Goal: Task Accomplishment & Management: Manage account settings

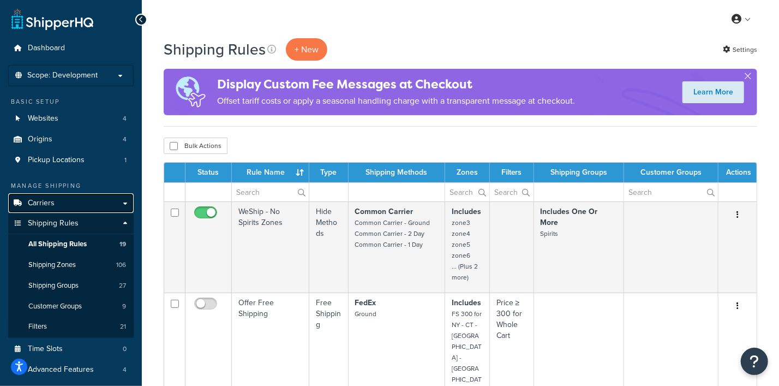
click at [48, 203] on span "Carriers" at bounding box center [41, 203] width 27 height 9
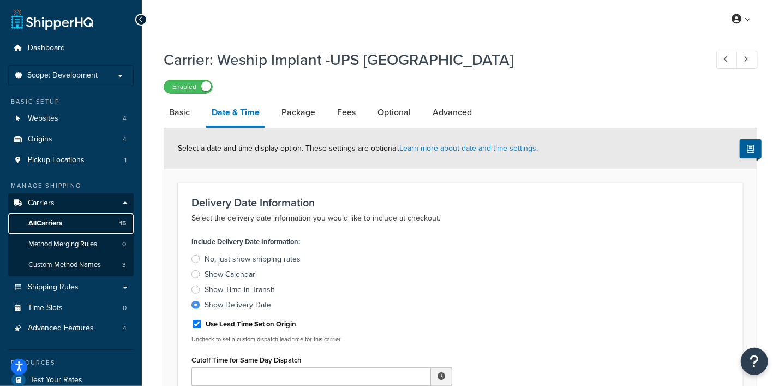
click at [46, 222] on span "All Carriers" at bounding box center [45, 223] width 34 height 9
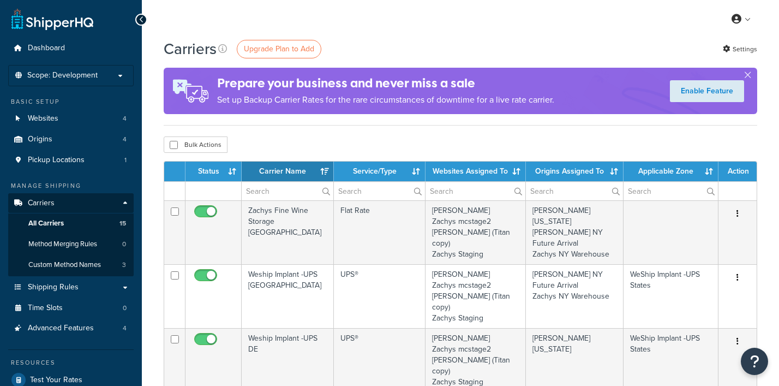
select select "15"
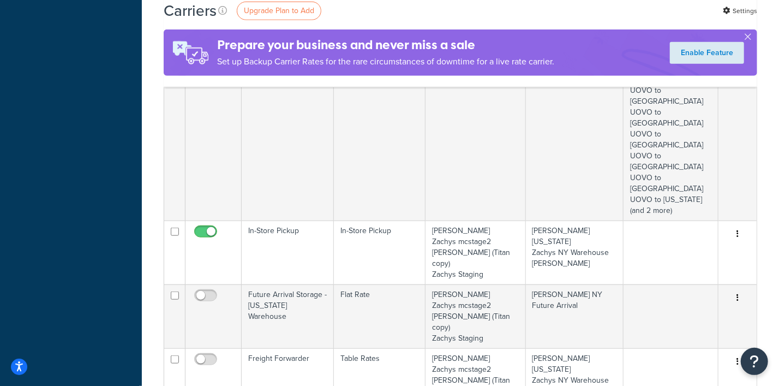
scroll to position [614, 0]
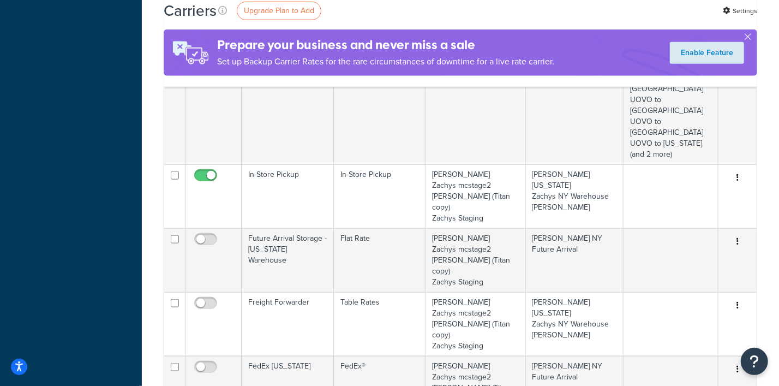
click at [679, 306] on link "Edit" at bounding box center [693, 310] width 86 height 22
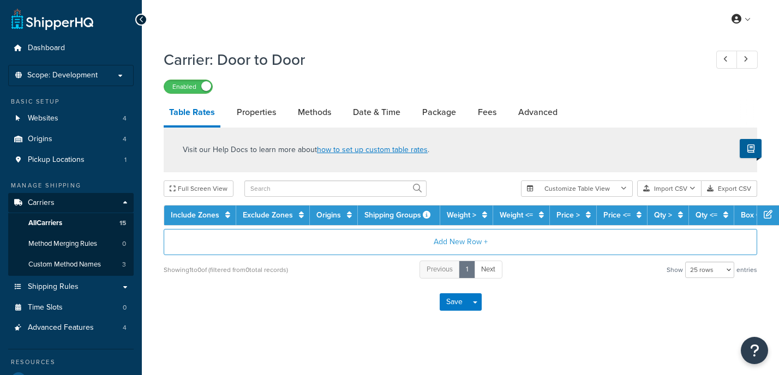
select select "25"
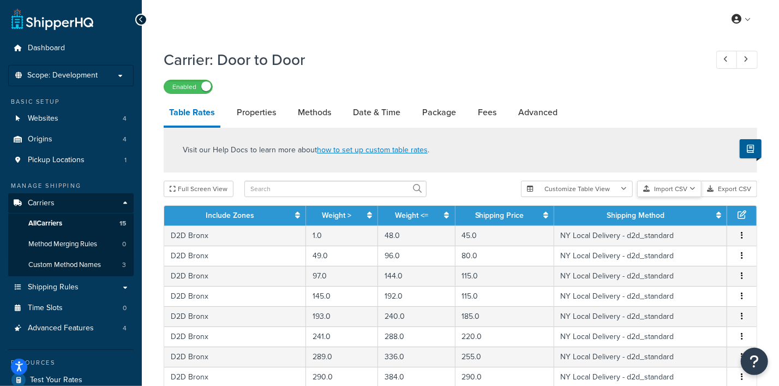
click at [677, 189] on button "Import CSV" at bounding box center [669, 189] width 64 height 16
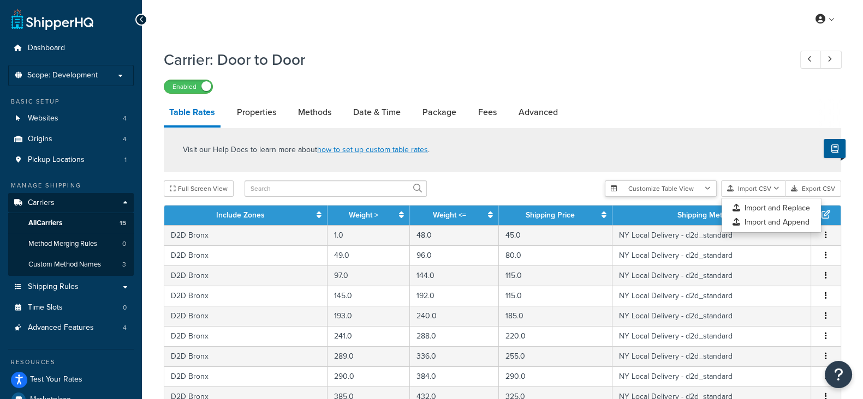
click at [708, 186] on icon "button" at bounding box center [708, 189] width 6 height 7
click at [669, 85] on div "Enabled" at bounding box center [502, 86] width 677 height 15
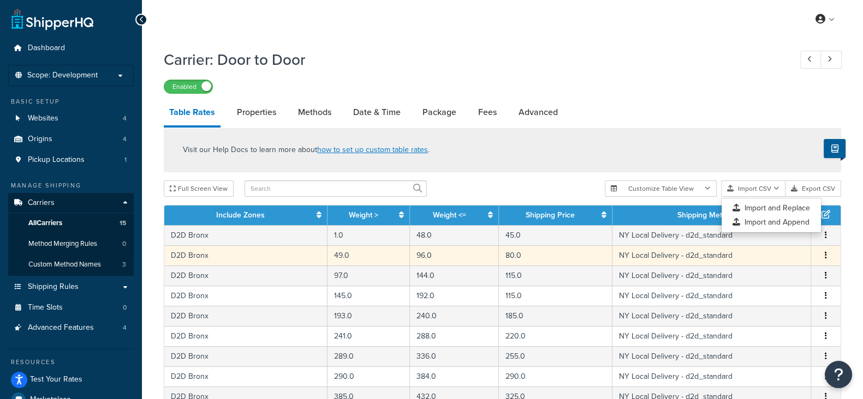
scroll to position [477, 0]
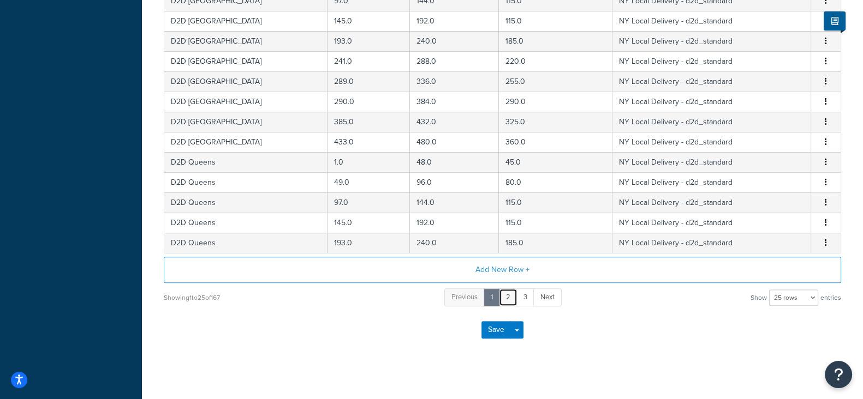
click at [507, 296] on link "2" at bounding box center [508, 298] width 19 height 18
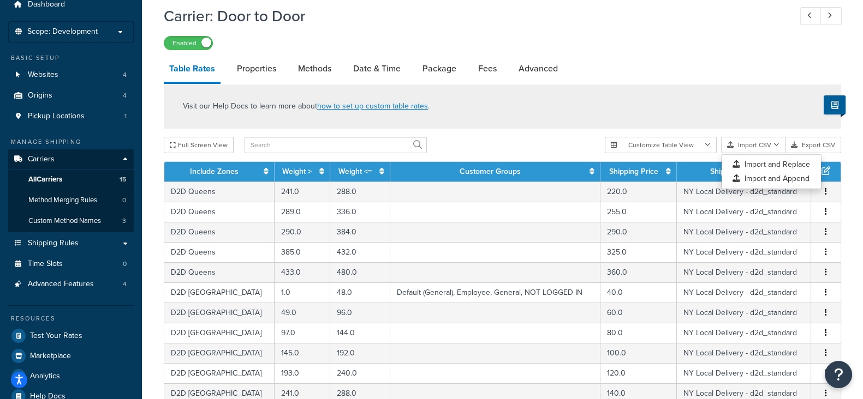
scroll to position [0, 0]
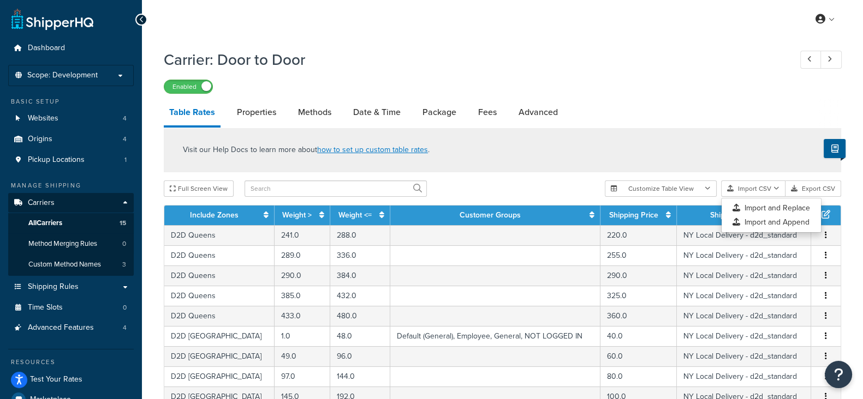
click at [613, 61] on h1 "Carrier: Door to Door" at bounding box center [472, 59] width 616 height 21
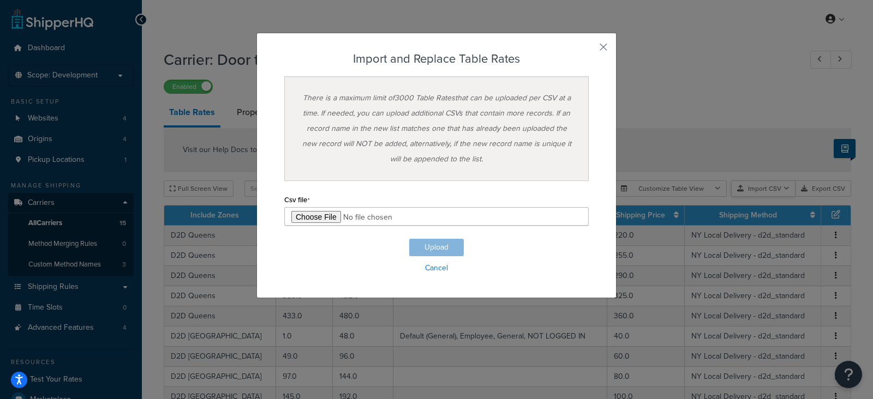
click at [761, 197] on div "Customize Table View Show all columns Show selected columns Import CSV Import a…" at bounding box center [733, 189] width 236 height 16
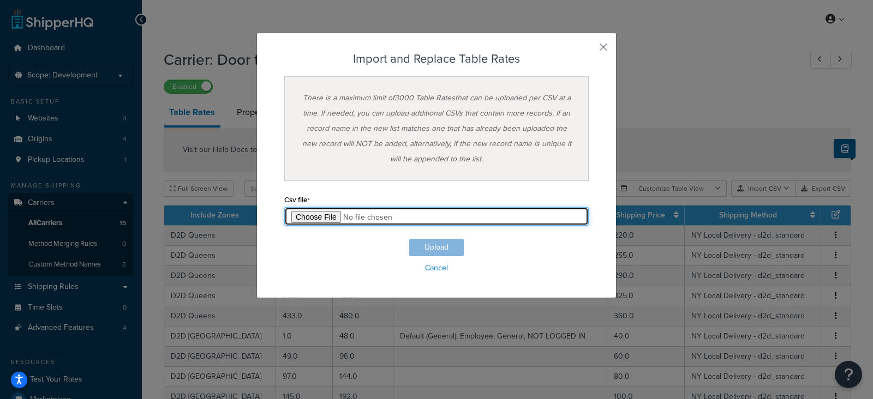
click at [321, 217] on input "file" at bounding box center [436, 216] width 305 height 19
click at [300, 216] on input "file" at bounding box center [436, 216] width 305 height 19
type input "C:\fakepath\SHQ D2D Rates with NJ Comm.csv"
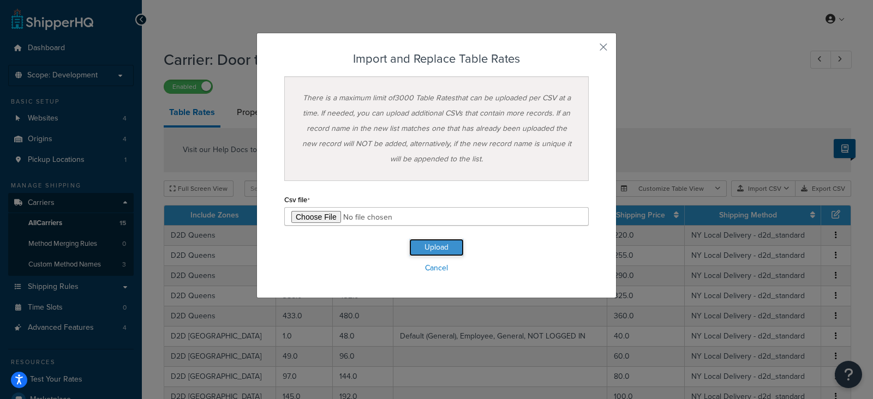
click at [433, 246] on button "Upload" at bounding box center [436, 247] width 55 height 17
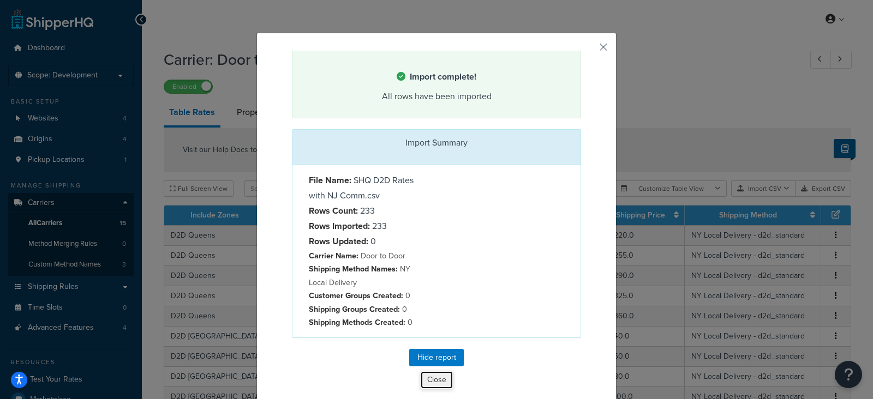
click at [431, 375] on button "Close" at bounding box center [436, 380] width 33 height 19
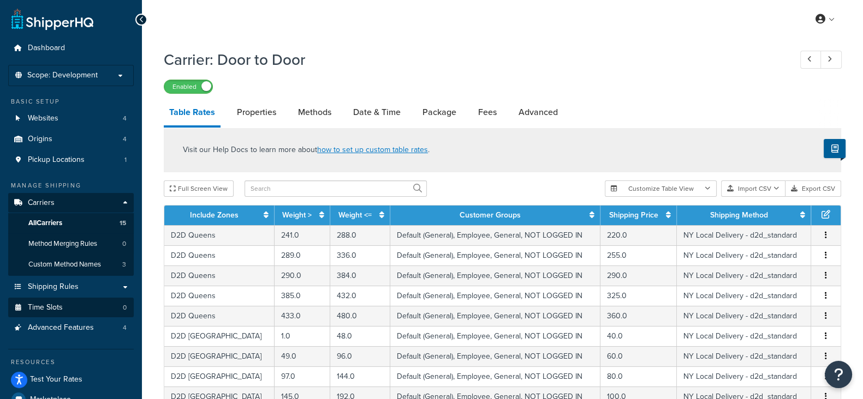
scroll to position [136, 0]
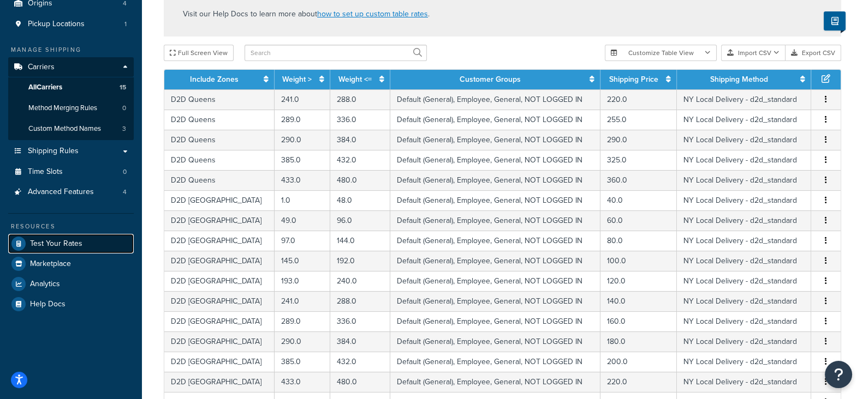
click at [63, 244] on span "Test Your Rates" at bounding box center [56, 244] width 52 height 9
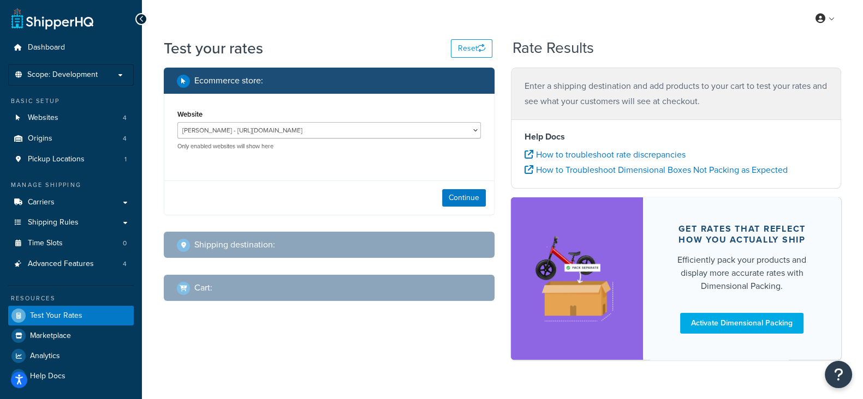
scroll to position [10, 0]
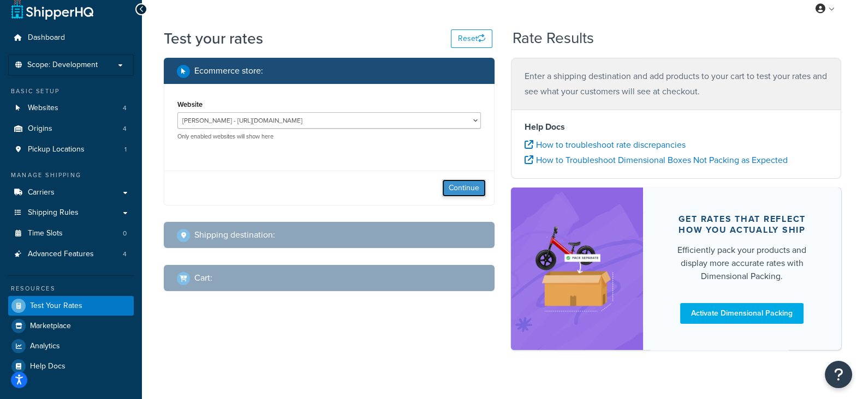
click at [464, 187] on button "Continue" at bounding box center [464, 188] width 44 height 17
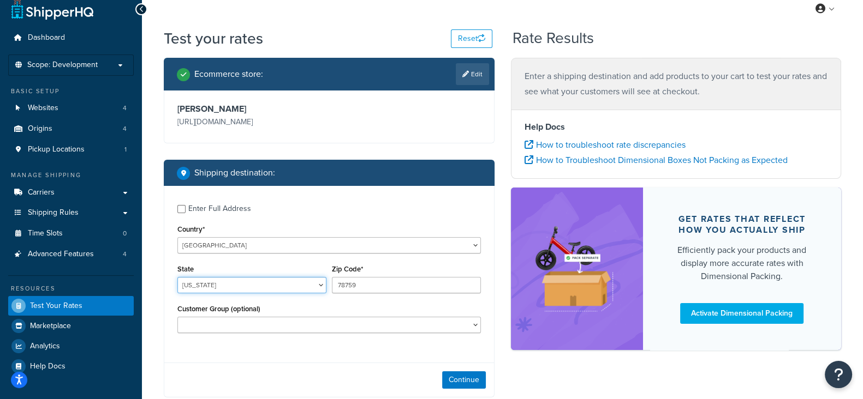
click at [259, 287] on select "Alabama Alaska American Samoa Arizona Arkansas Armed Forces Americas Armed Forc…" at bounding box center [251, 285] width 149 height 16
select select "NY"
click at [177, 278] on select "Alabama Alaska American Samoa Arizona Arkansas Armed Forces Americas Armed Forc…" at bounding box center [251, 285] width 149 height 16
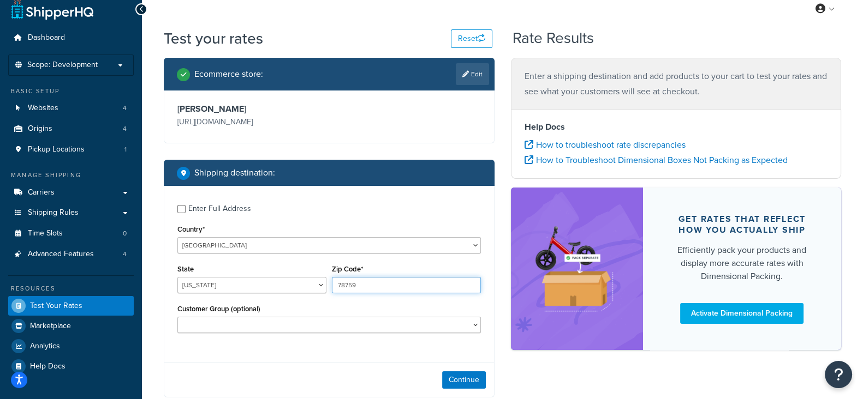
click at [341, 286] on input "78759" at bounding box center [406, 285] width 149 height 16
type input "10606"
click at [404, 201] on label "Enter Full Address" at bounding box center [334, 207] width 293 height 17
click at [186, 205] on input "Enter Full Address" at bounding box center [181, 209] width 8 height 8
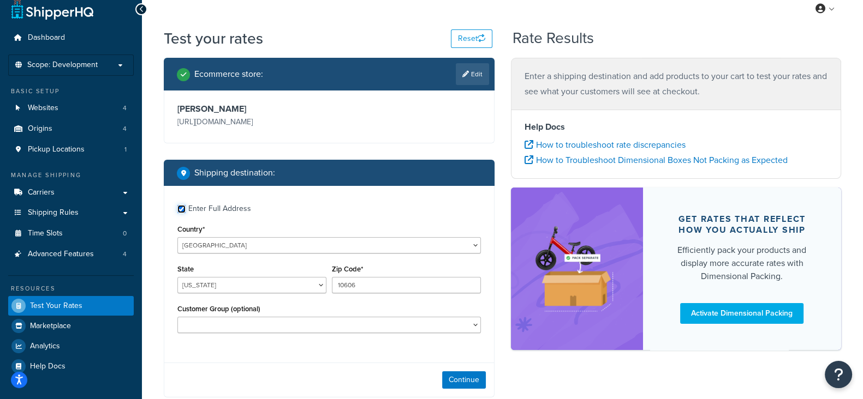
checkbox input "true"
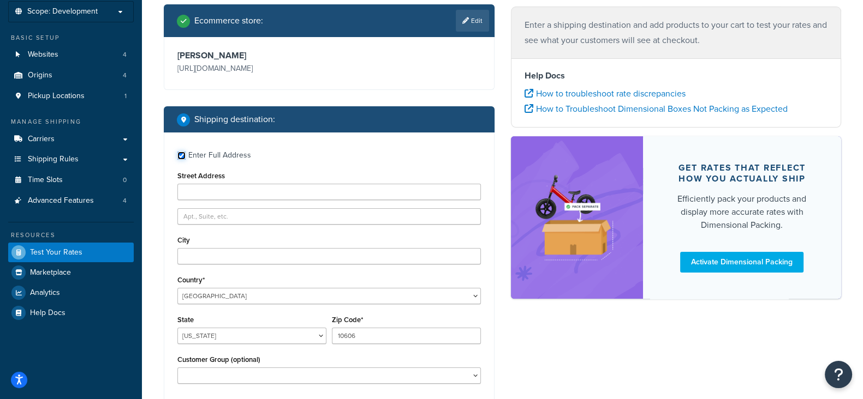
scroll to position [147, 0]
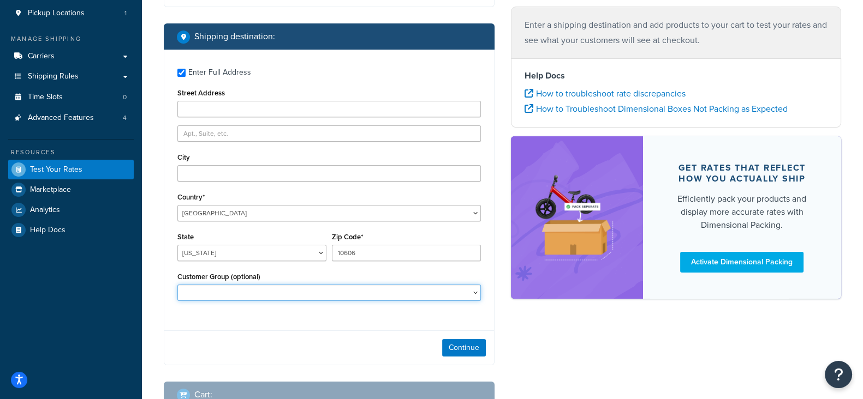
click at [296, 291] on select "Air Culinaire Catalog Default (General) Employee General NetJets Catering NetJe…" at bounding box center [328, 293] width 303 height 16
select select "NetJets Commercial"
click at [177, 286] on select "Air Culinaire Catalog Default (General) Employee General NetJets Catering NetJe…" at bounding box center [328, 293] width 303 height 16
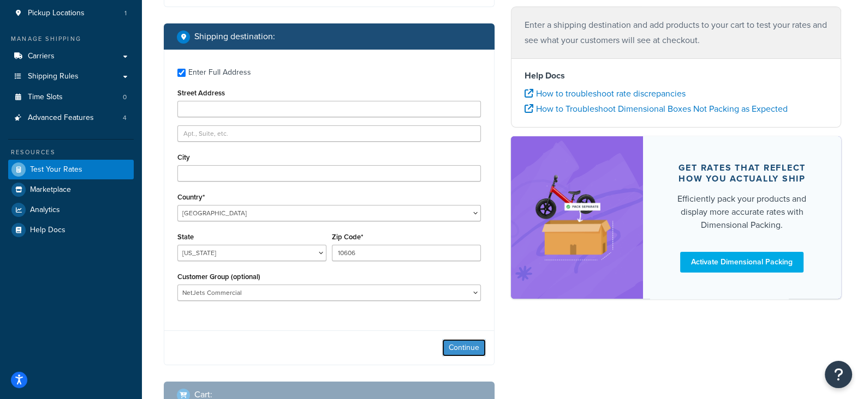
drag, startPoint x: 463, startPoint y: 348, endPoint x: 443, endPoint y: 337, distance: 23.2
click at [463, 348] on button "Continue" at bounding box center [464, 347] width 44 height 17
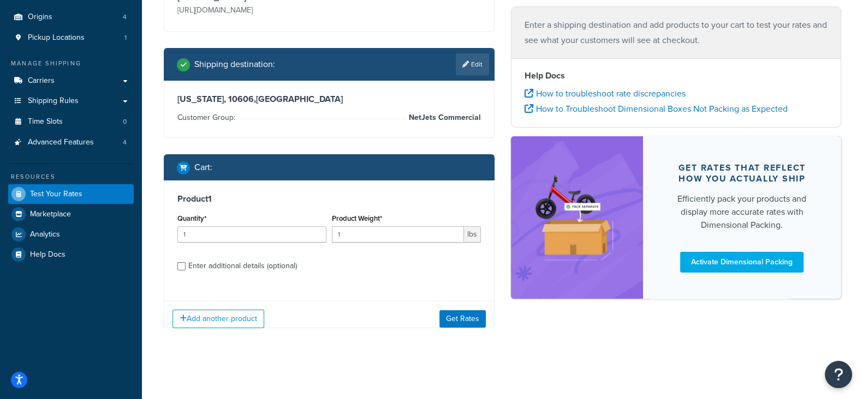
scroll to position [130, 0]
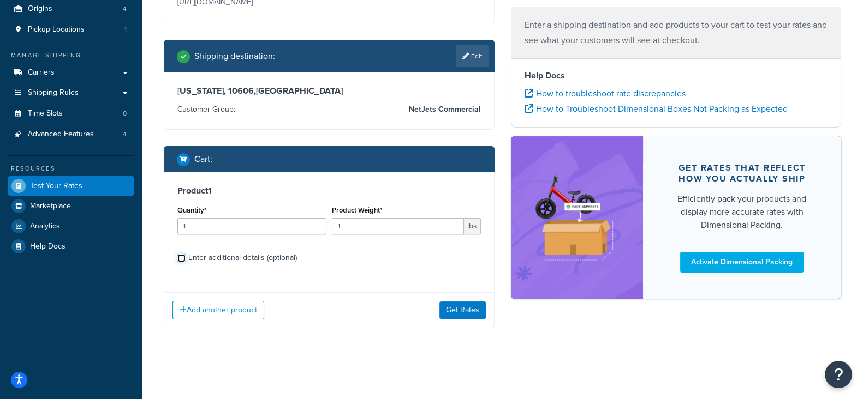
click at [177, 261] on input "Enter additional details (optional)" at bounding box center [181, 258] width 8 height 8
checkbox input "true"
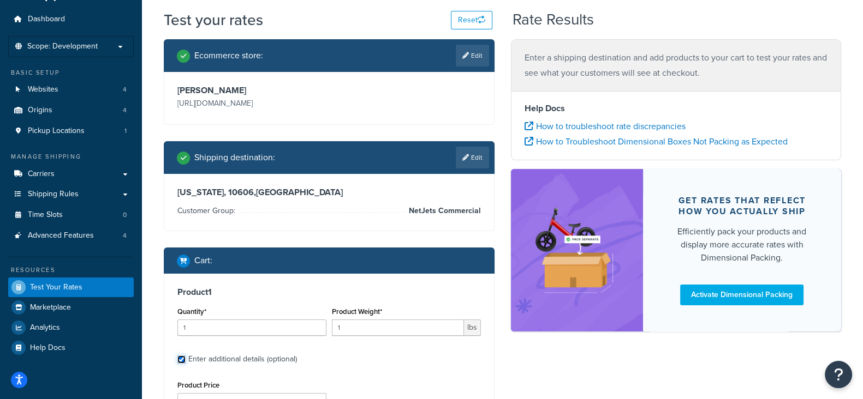
scroll to position [21, 0]
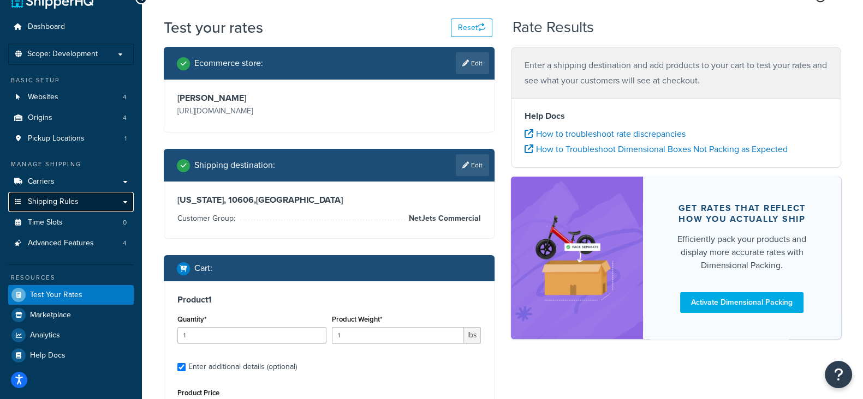
click at [58, 203] on span "Shipping Rules" at bounding box center [53, 202] width 51 height 9
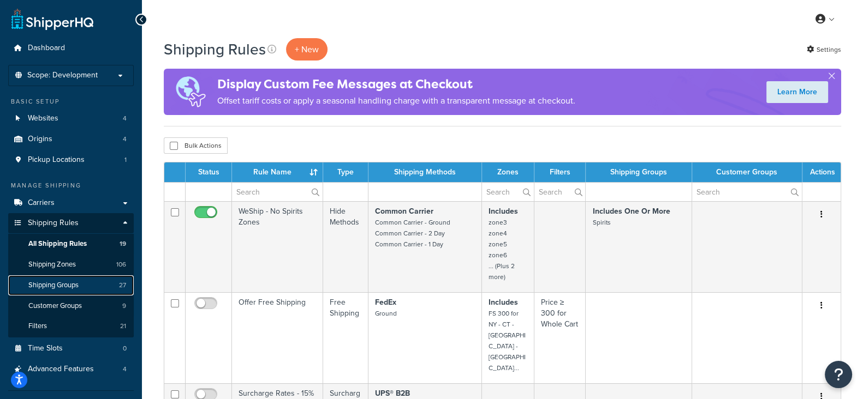
click at [68, 283] on span "Shipping Groups" at bounding box center [53, 285] width 50 height 9
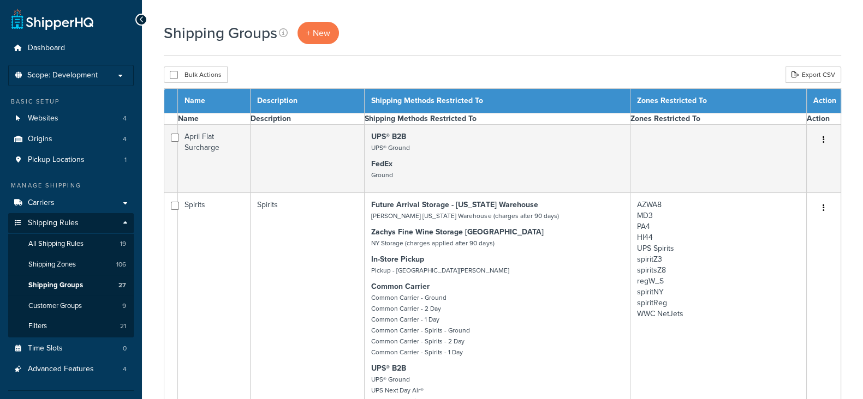
select select "15"
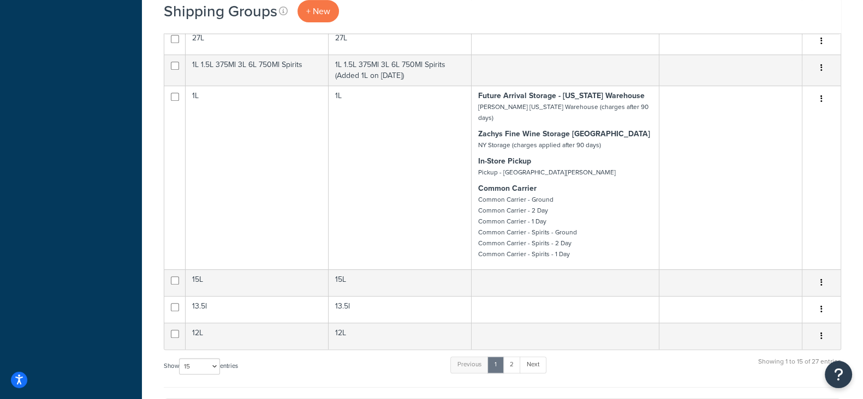
scroll to position [614, 0]
click at [510, 356] on link "2" at bounding box center [512, 364] width 18 height 16
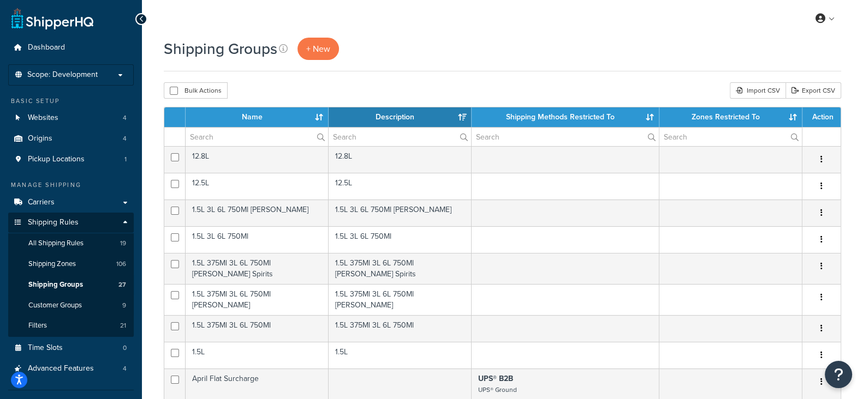
scroll to position [0, 0]
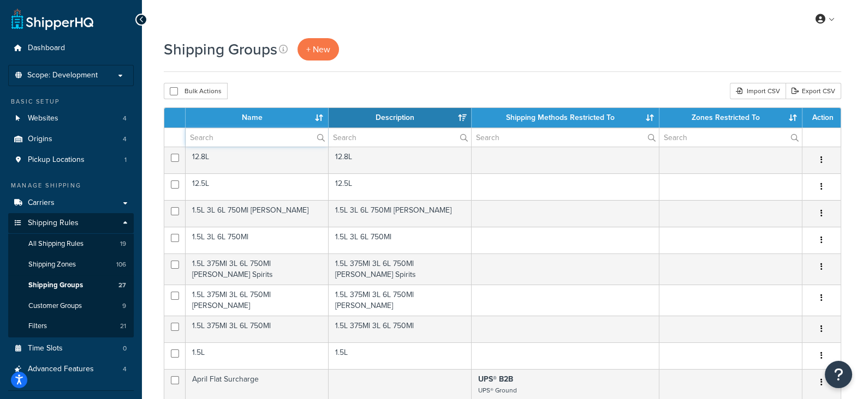
click at [246, 145] on input "text" at bounding box center [257, 137] width 142 height 19
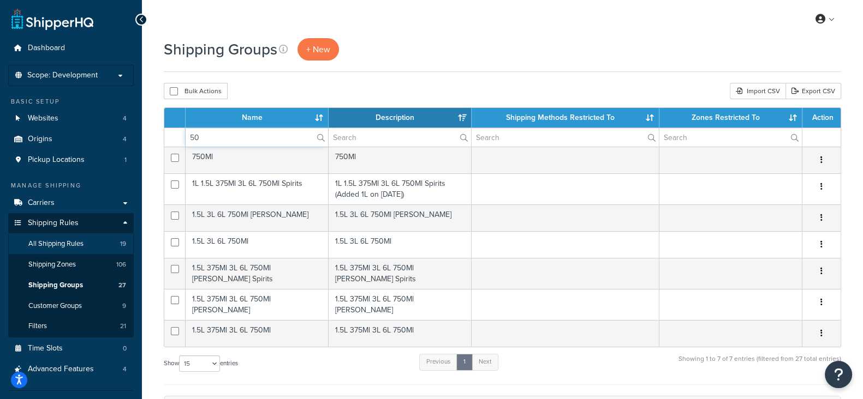
type input "50"
click at [55, 241] on span "All Shipping Rules" at bounding box center [55, 244] width 55 height 9
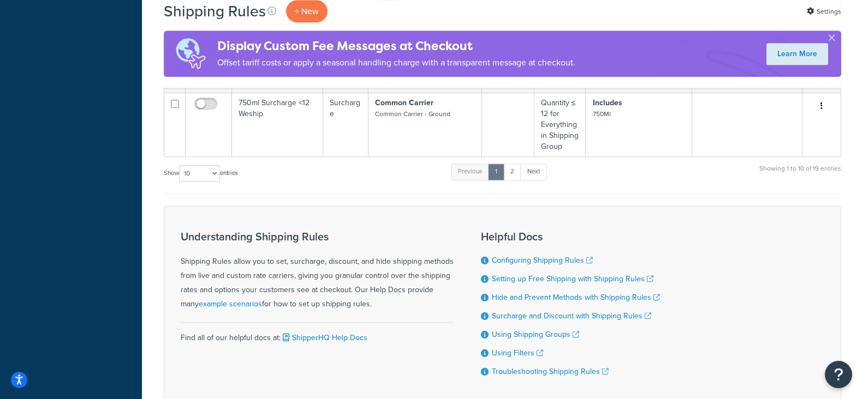
scroll to position [886, 0]
click at [517, 163] on link "2" at bounding box center [512, 171] width 18 height 16
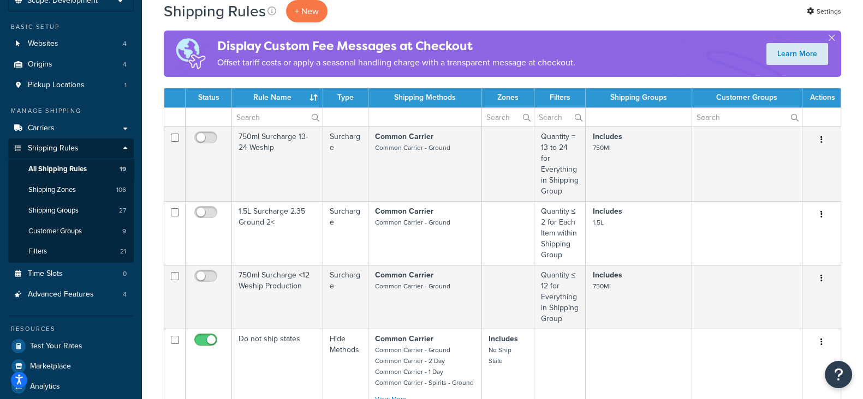
scroll to position [69, 0]
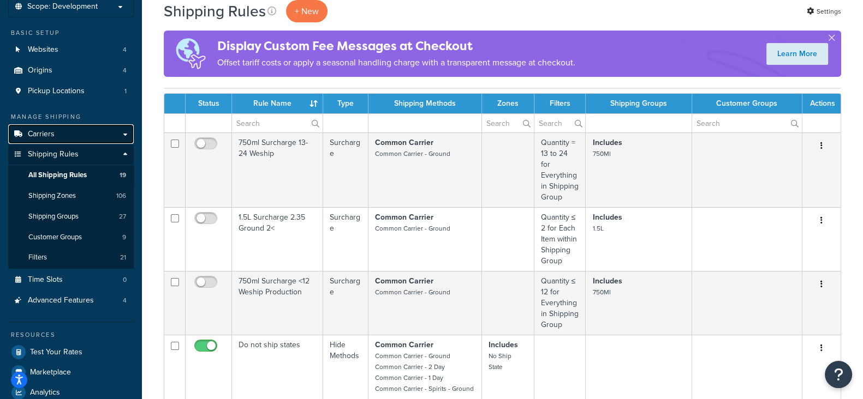
click at [31, 136] on span "Carriers" at bounding box center [41, 134] width 27 height 9
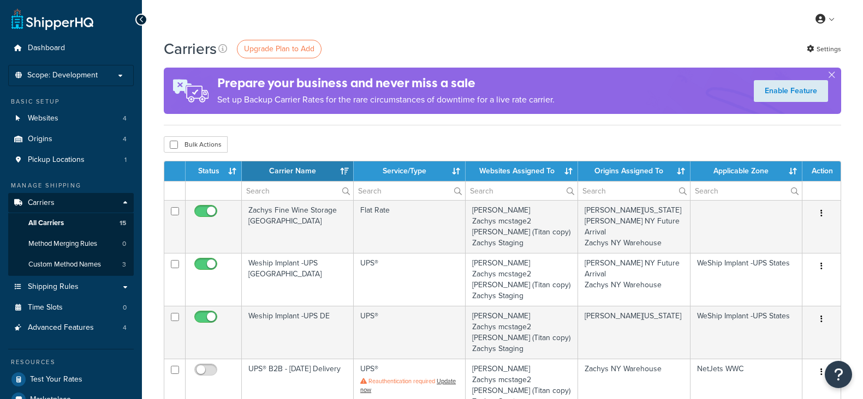
select select "15"
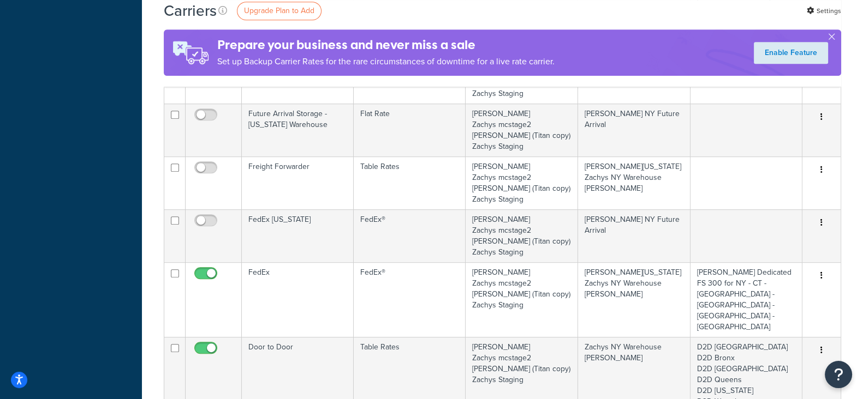
scroll to position [682, 0]
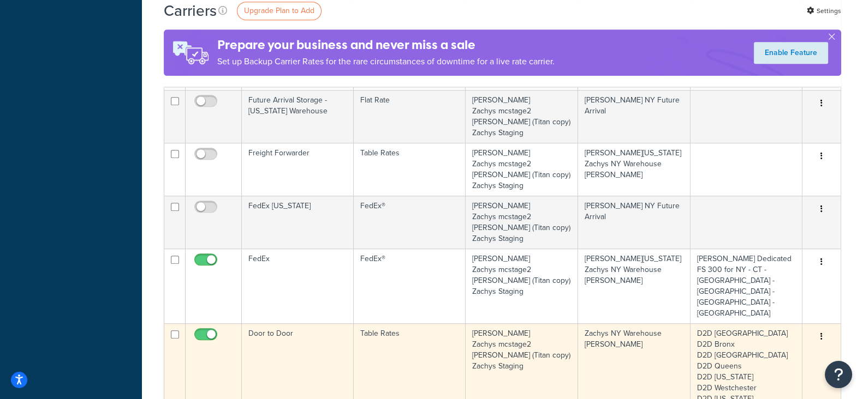
click at [821, 333] on icon "button" at bounding box center [821, 337] width 2 height 8
click at [758, 237] on link "Edit" at bounding box center [777, 237] width 86 height 22
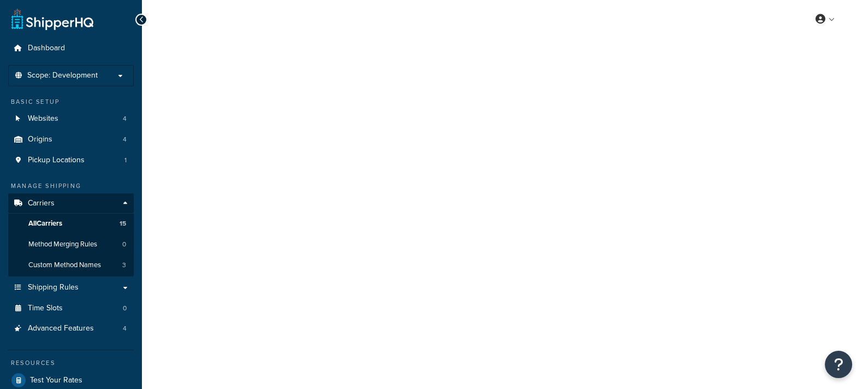
select select "25"
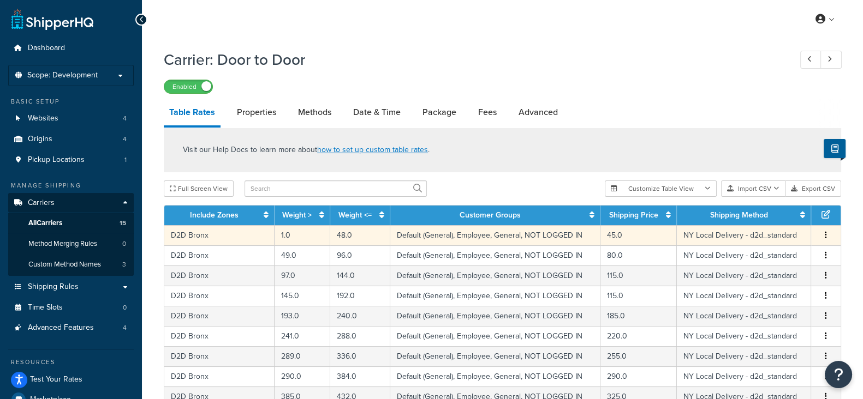
click at [824, 231] on button "button" at bounding box center [825, 236] width 9 height 12
click at [766, 212] on div "Edit" at bounding box center [770, 214] width 77 height 22
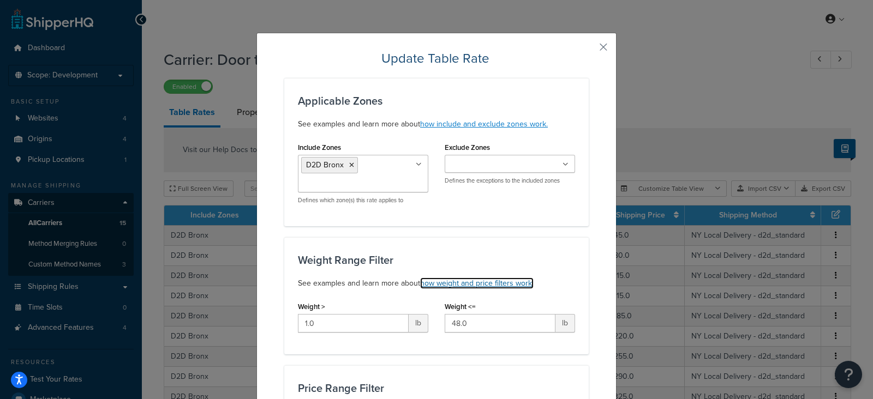
click at [503, 282] on link "how weight and price filters work." at bounding box center [477, 283] width 114 height 11
click at [589, 50] on button "button" at bounding box center [587, 51] width 3 height 3
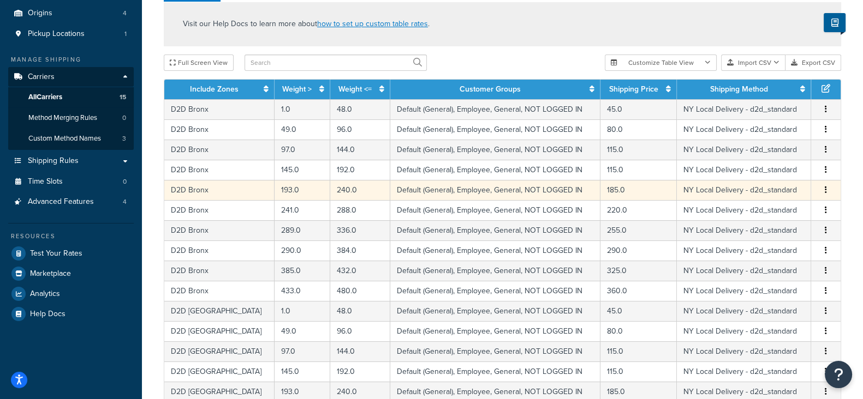
scroll to position [5, 0]
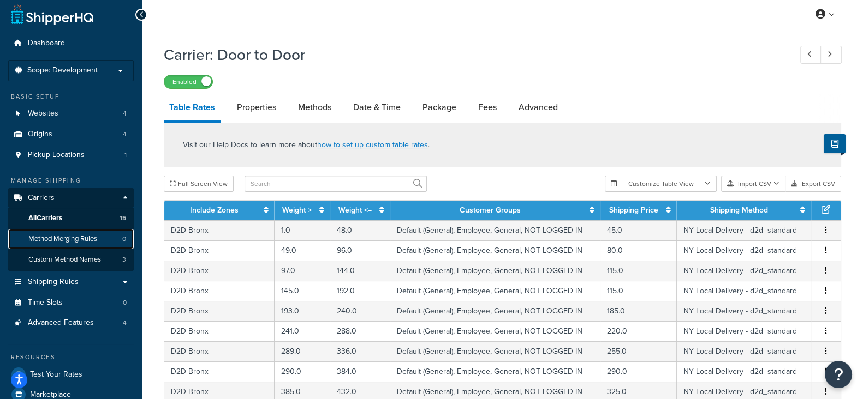
click at [44, 243] on span "Method Merging Rules" at bounding box center [62, 239] width 69 height 9
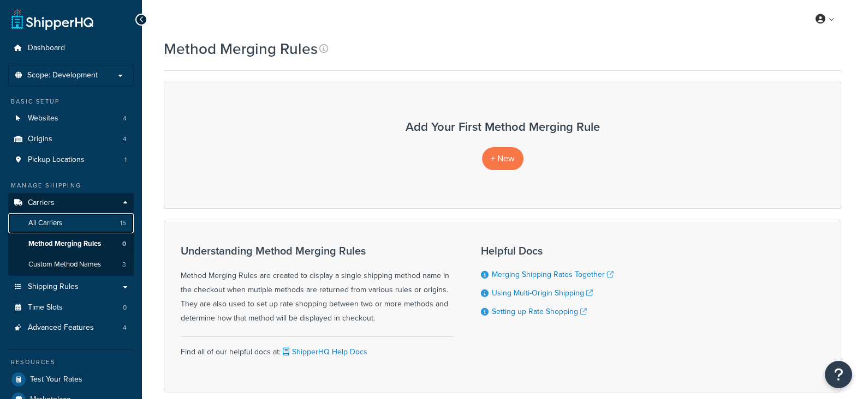
click at [46, 220] on span "All Carriers" at bounding box center [45, 223] width 34 height 9
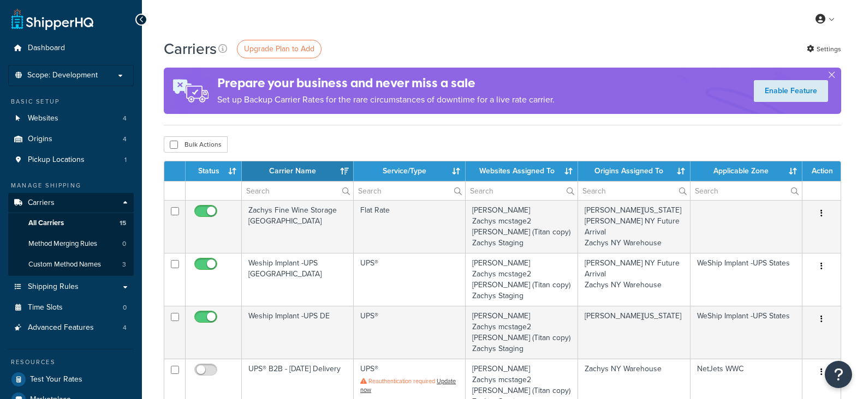
select select "15"
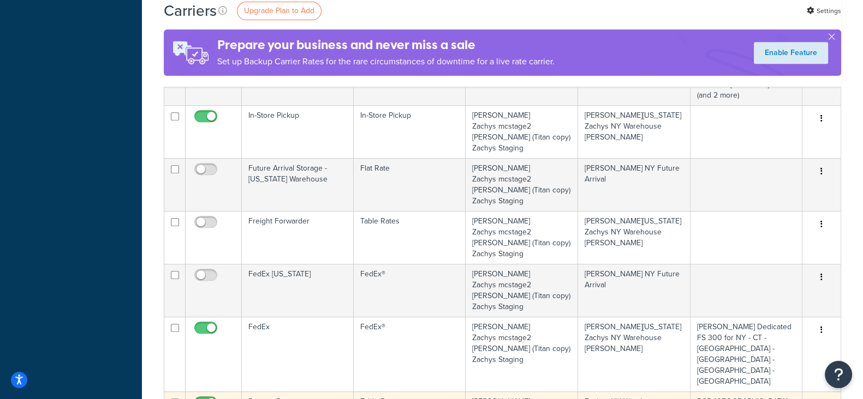
scroll to position [682, 0]
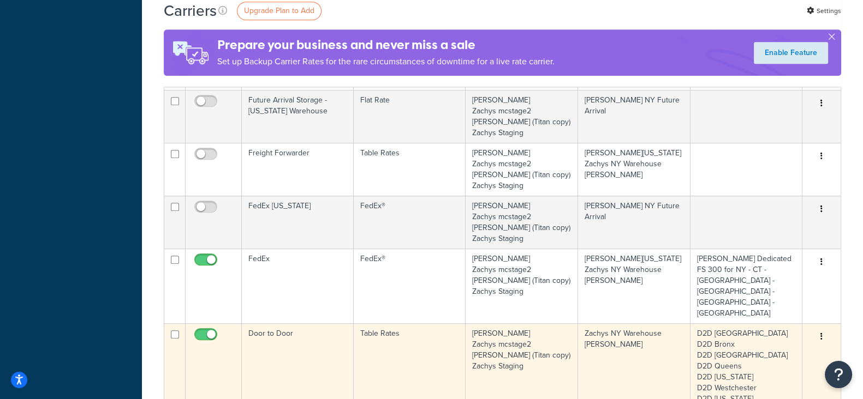
click at [724, 344] on td "D2D [GEOGRAPHIC_DATA] D2D [GEOGRAPHIC_DATA] D2D [GEOGRAPHIC_DATA] D2D Queens D2…" at bounding box center [746, 405] width 112 height 162
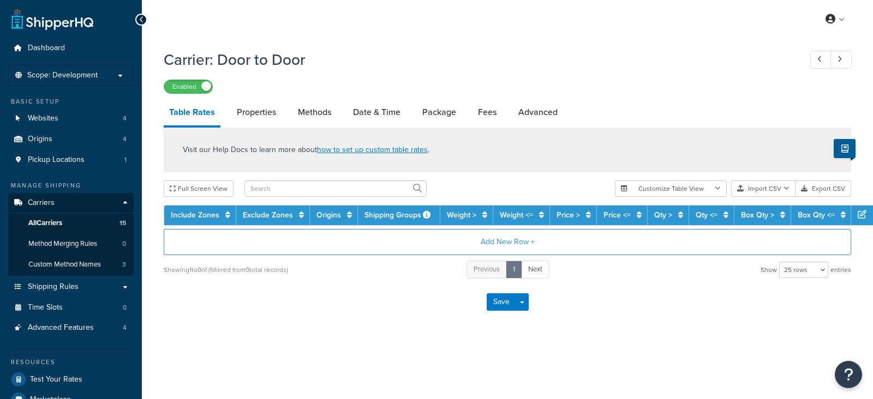
select select "25"
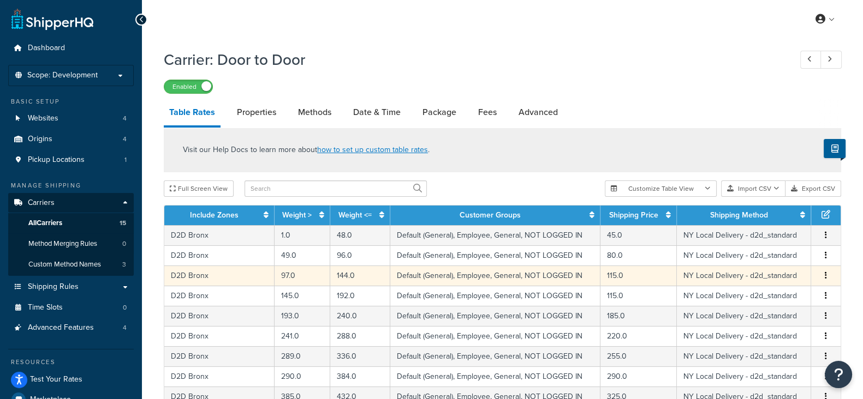
scroll to position [409, 0]
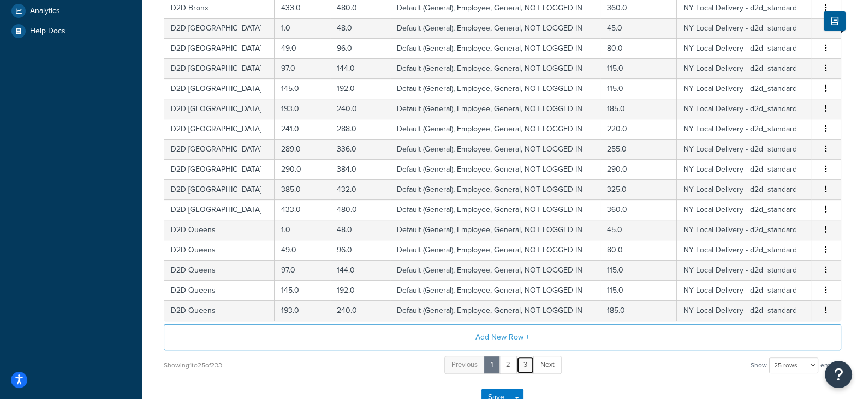
click at [530, 361] on link "3" at bounding box center [525, 365] width 18 height 18
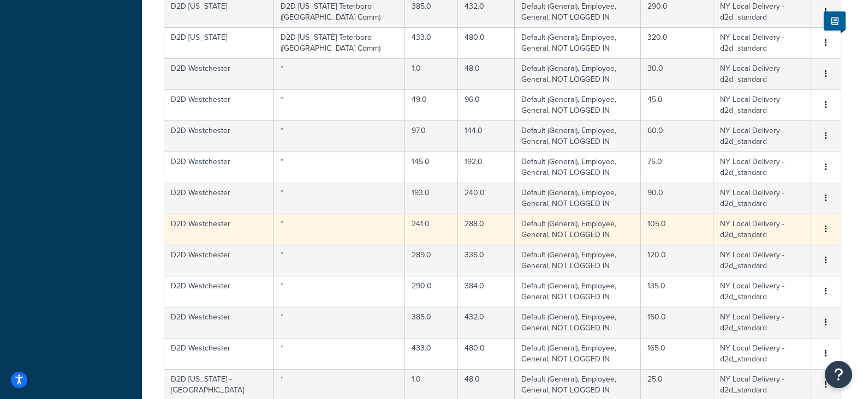
scroll to position [750, 0]
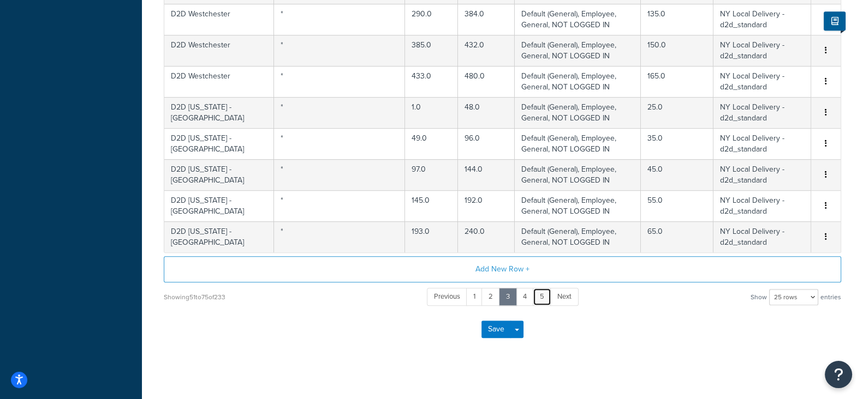
click at [540, 297] on link "5" at bounding box center [542, 297] width 19 height 18
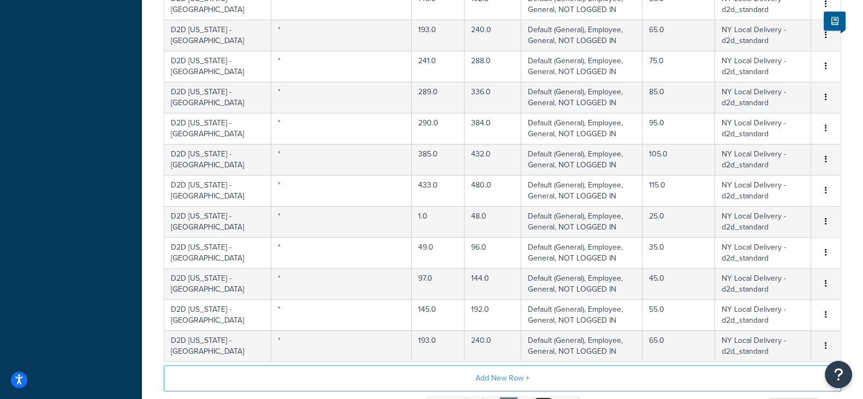
click at [540, 397] on link "7" at bounding box center [543, 406] width 18 height 18
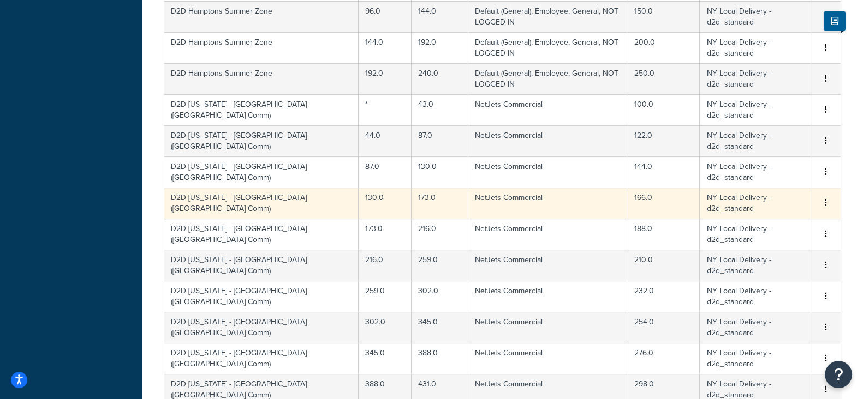
scroll to position [682, 0]
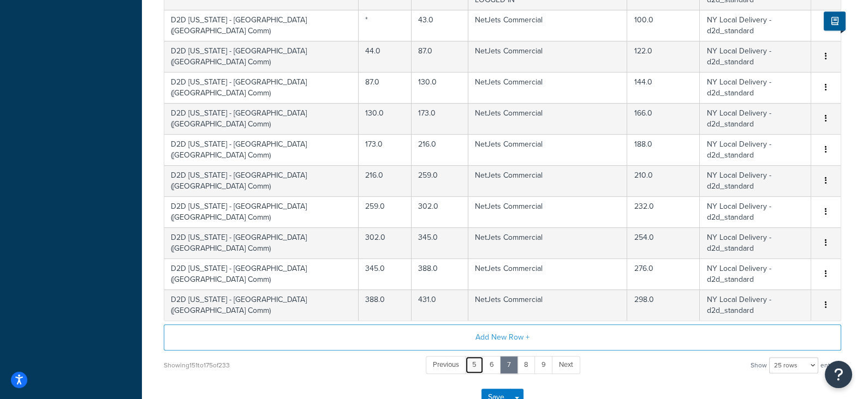
click at [475, 360] on link "5" at bounding box center [474, 365] width 19 height 18
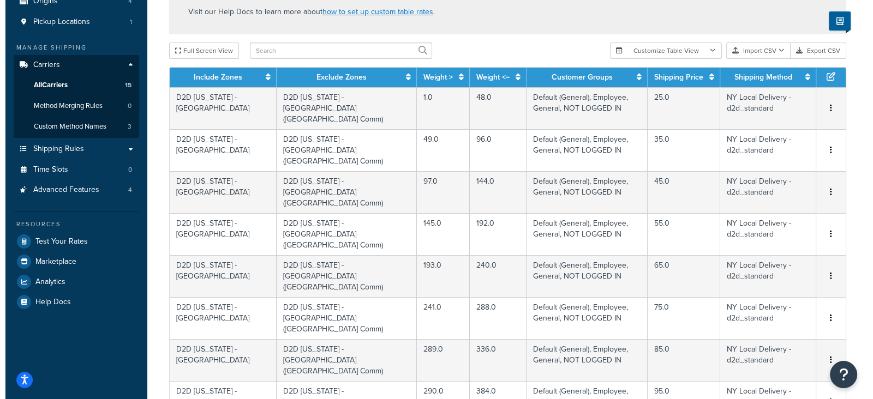
scroll to position [136, 0]
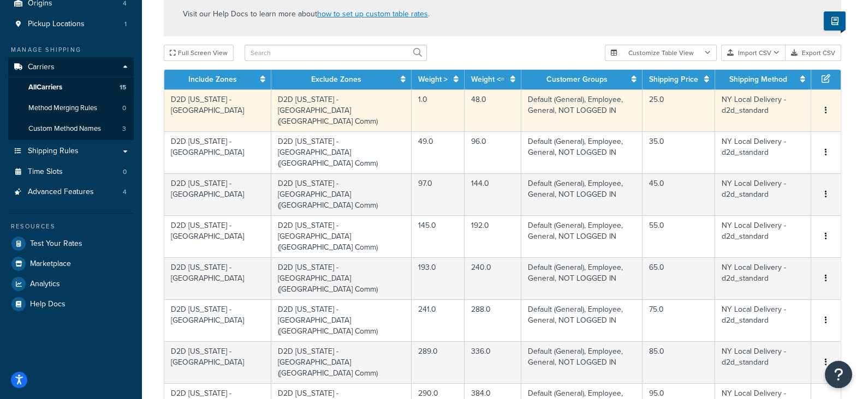
click at [824, 105] on button "button" at bounding box center [825, 111] width 9 height 12
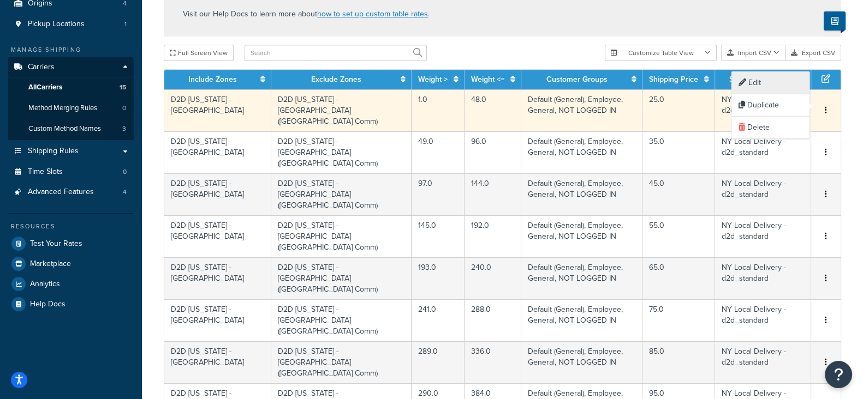
click at [760, 85] on div "Edit" at bounding box center [770, 83] width 77 height 22
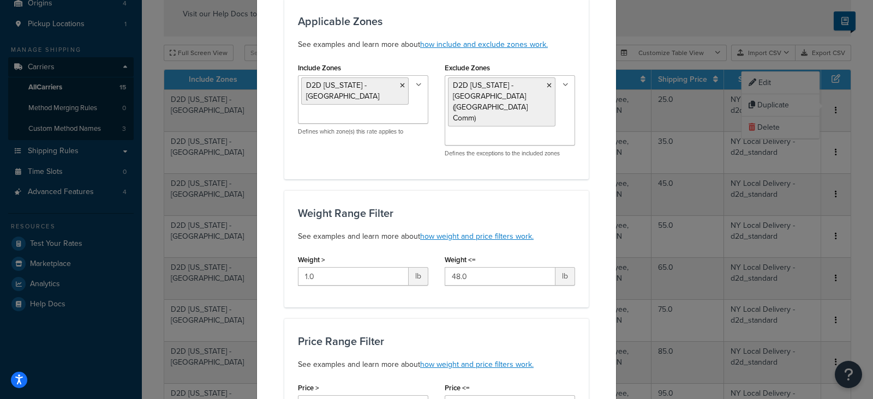
scroll to position [0, 0]
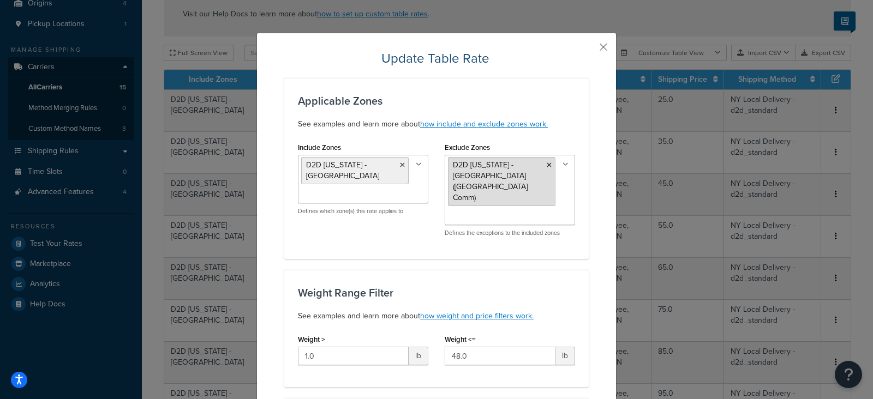
click at [547, 167] on icon at bounding box center [549, 165] width 5 height 7
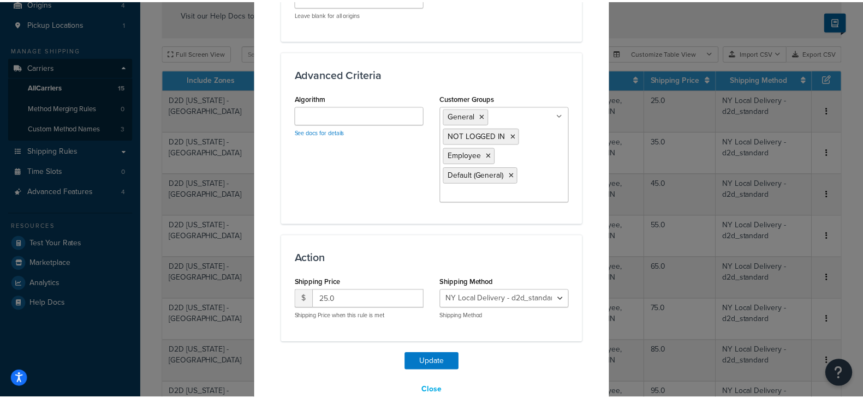
scroll to position [819, 0]
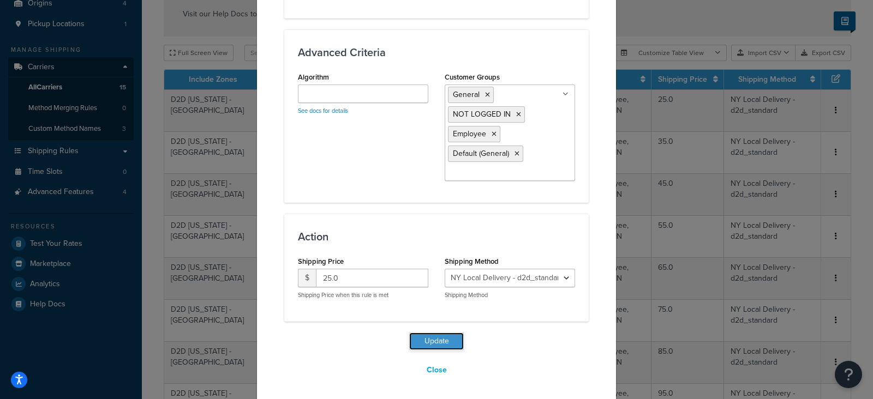
click at [428, 337] on button "Update" at bounding box center [436, 341] width 55 height 17
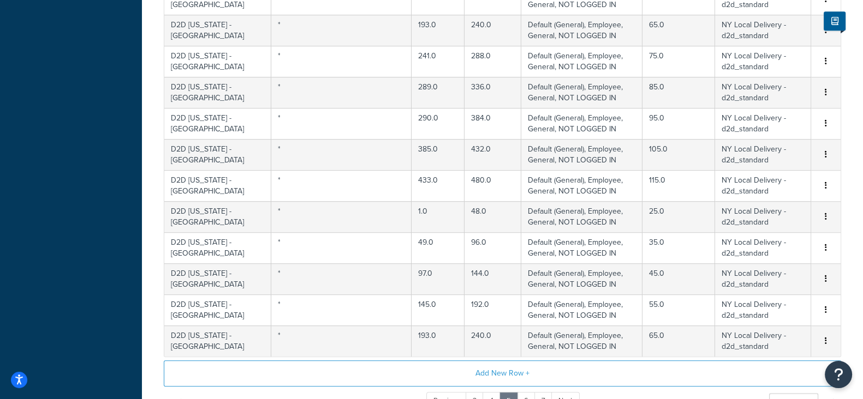
scroll to position [815, 0]
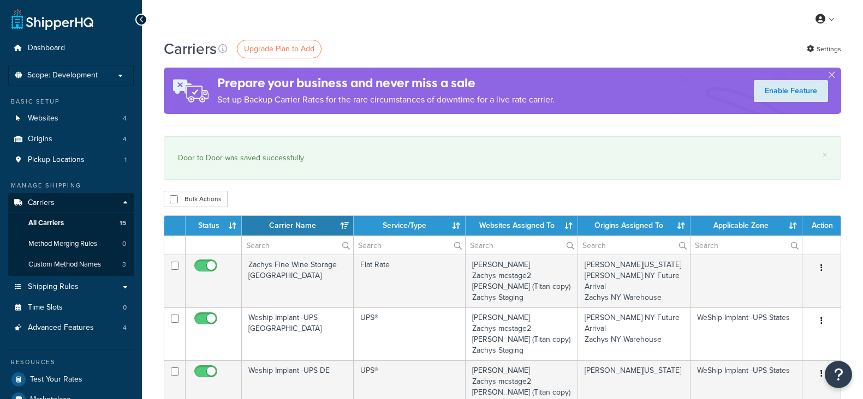
select select "15"
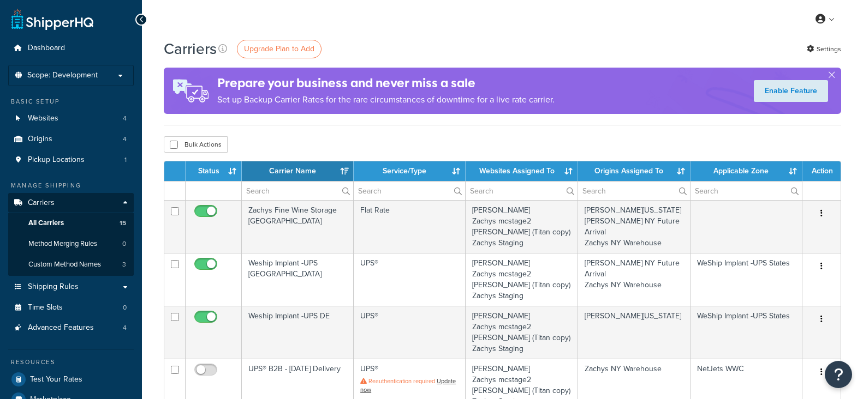
select select "15"
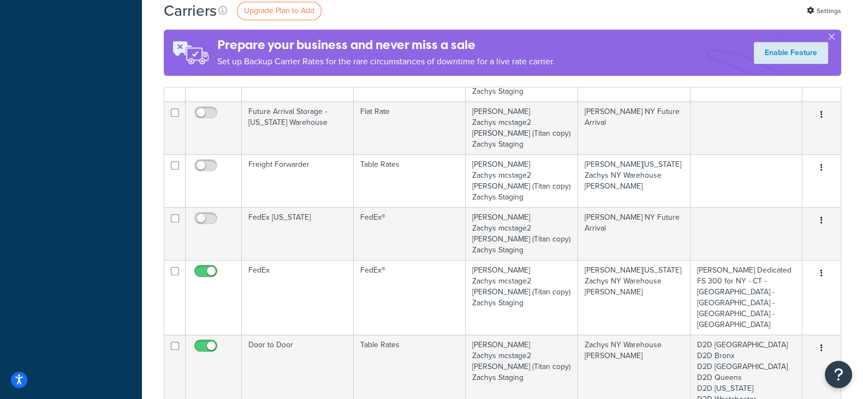
scroll to position [682, 0]
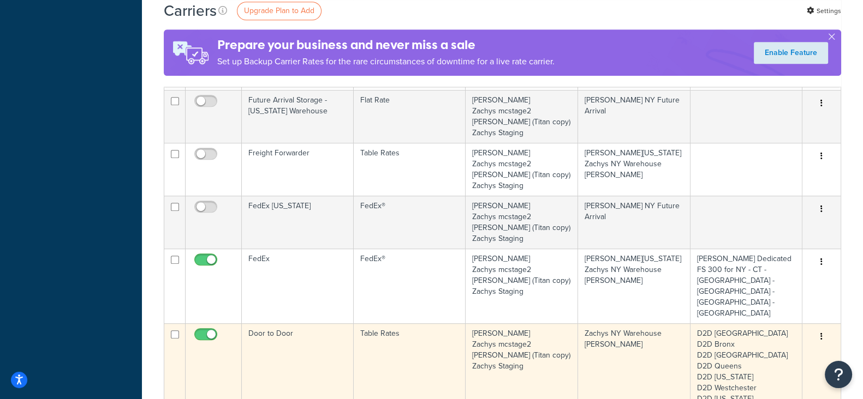
click at [820, 333] on icon "button" at bounding box center [821, 337] width 2 height 8
click at [782, 234] on link "Edit" at bounding box center [777, 237] width 86 height 22
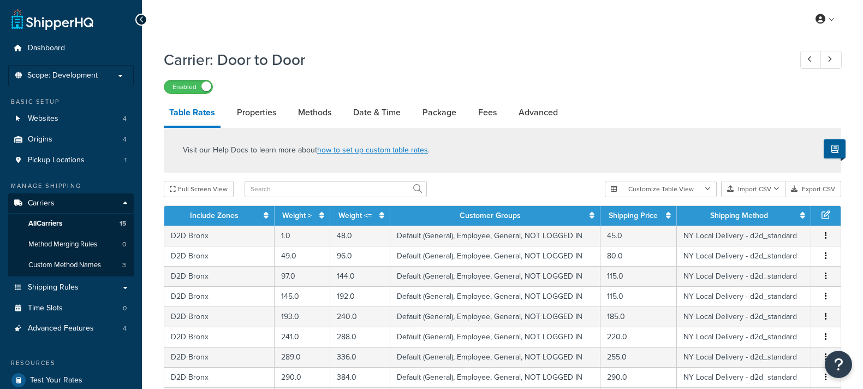
select select "25"
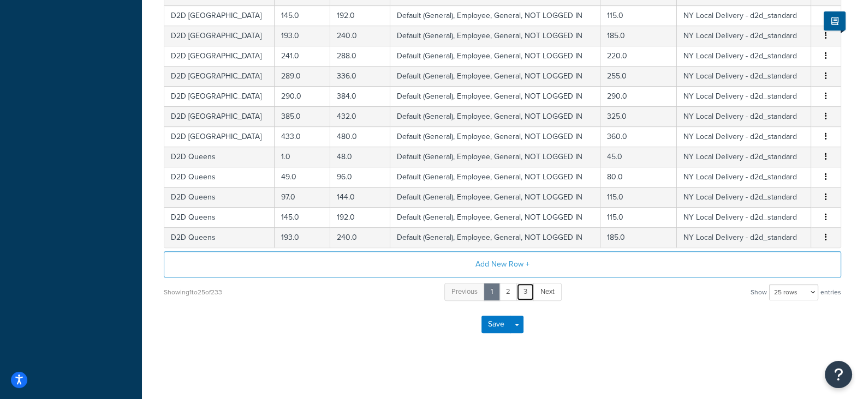
click at [524, 291] on link "3" at bounding box center [525, 292] width 18 height 18
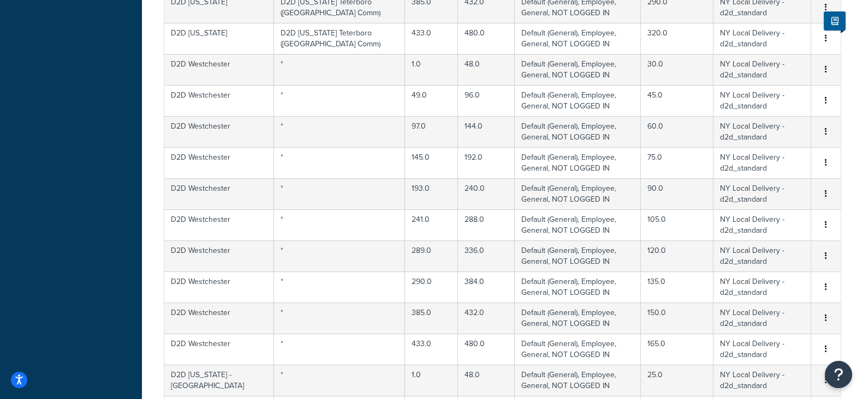
scroll to position [687, 0]
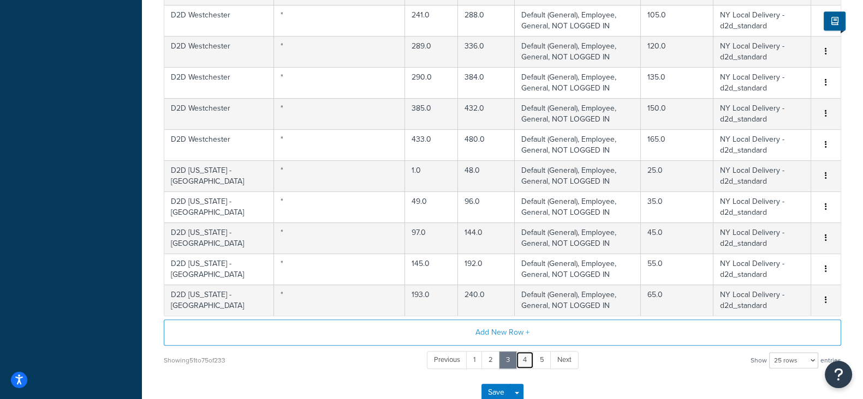
click at [527, 360] on link "4" at bounding box center [525, 360] width 18 height 18
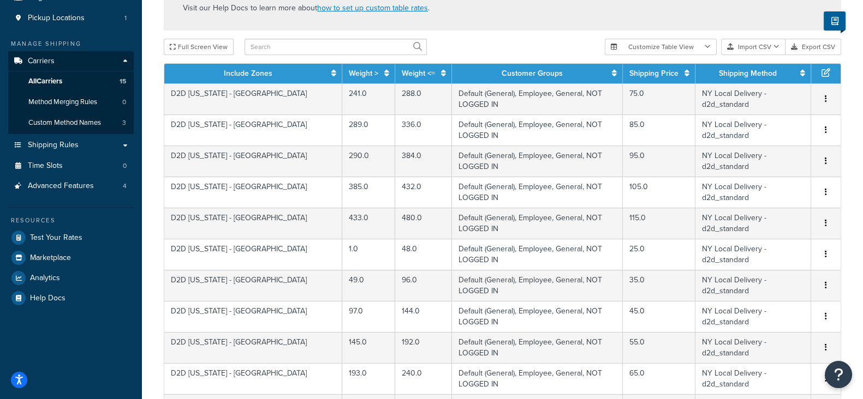
scroll to position [482, 0]
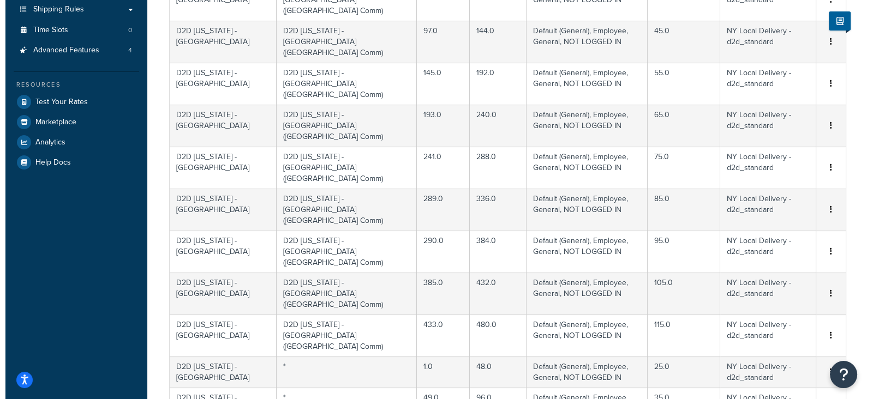
scroll to position [141, 0]
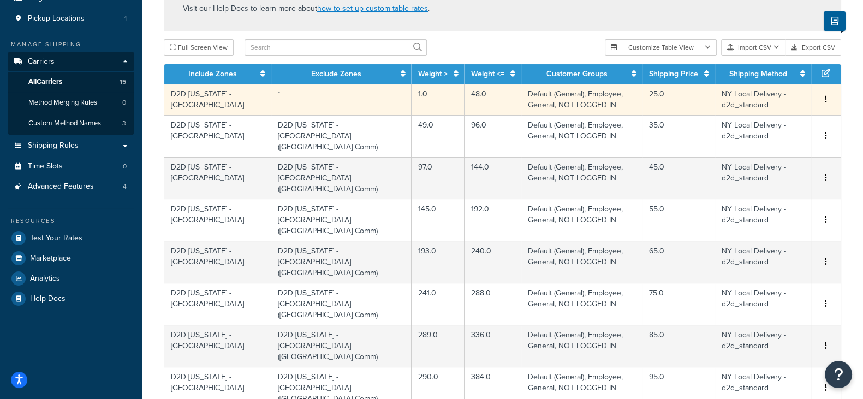
click at [824, 99] on button "button" at bounding box center [825, 100] width 9 height 12
click at [759, 76] on div "Edit" at bounding box center [770, 78] width 77 height 22
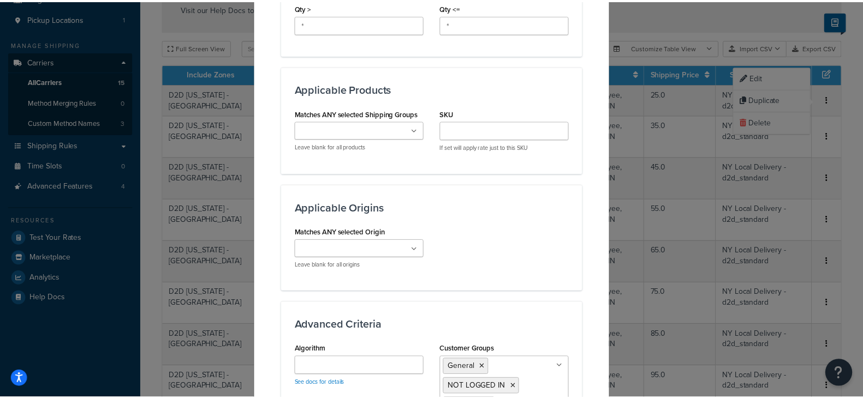
scroll to position [819, 0]
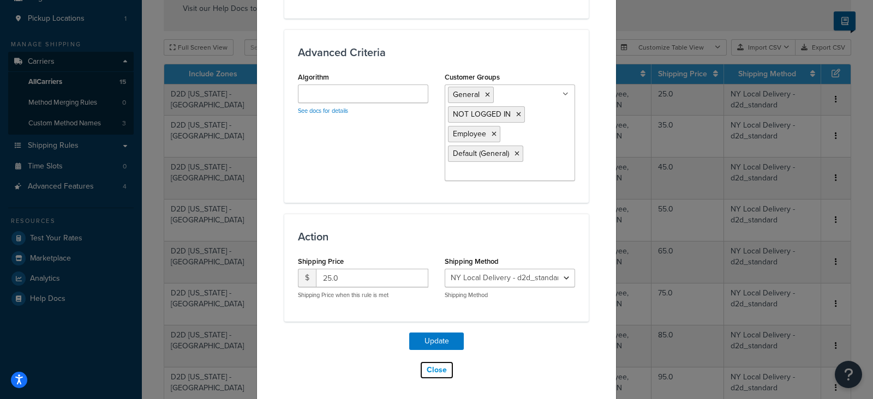
click at [433, 368] on button "Close" at bounding box center [437, 370] width 34 height 19
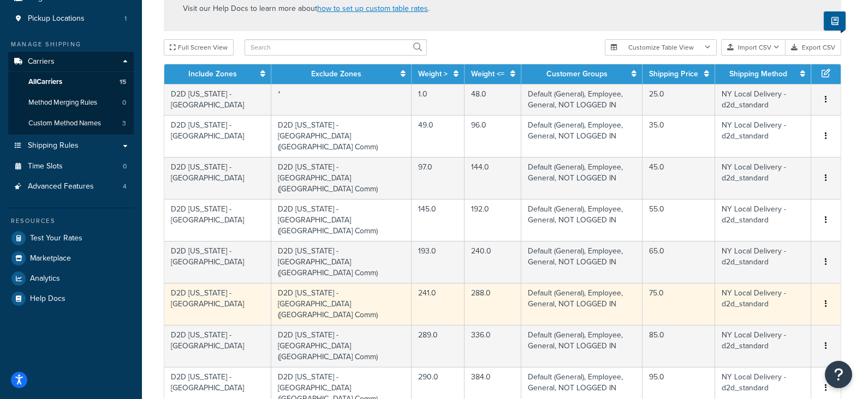
scroll to position [755, 0]
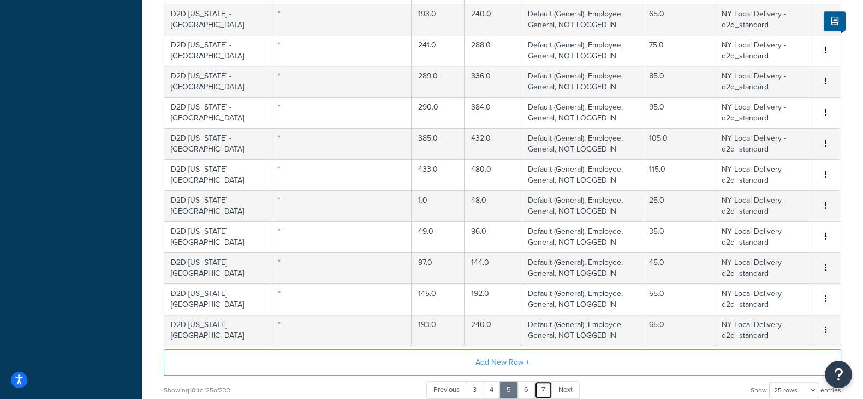
click at [543, 381] on link "7" at bounding box center [543, 390] width 18 height 18
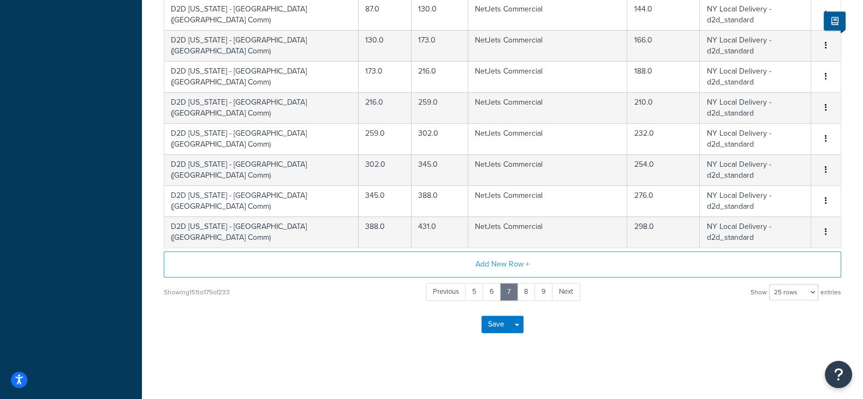
scroll to position [619, 0]
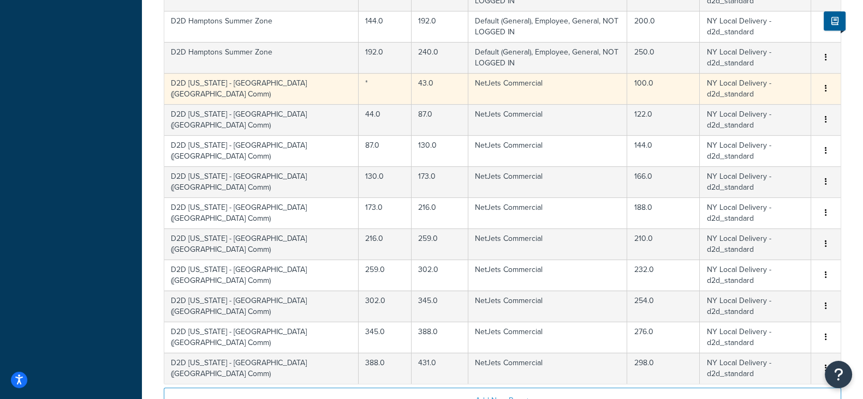
click at [824, 81] on td "Edit Duplicate Delete" at bounding box center [825, 88] width 29 height 31
click at [825, 88] on icon "button" at bounding box center [826, 89] width 2 height 8
click at [762, 68] on div "Edit" at bounding box center [770, 66] width 77 height 22
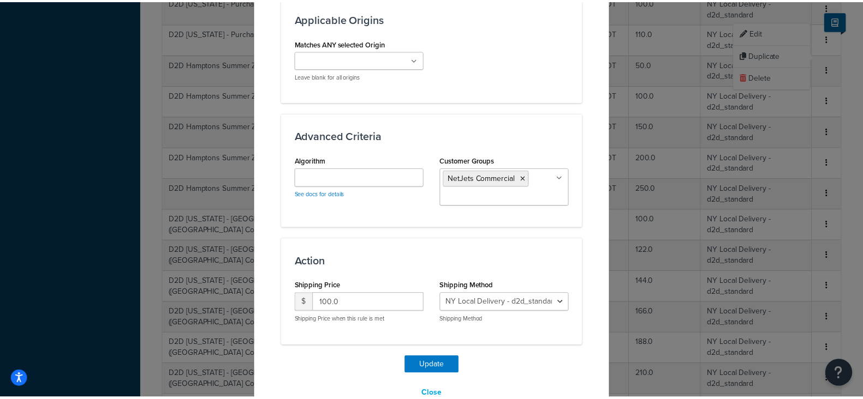
scroll to position [760, 0]
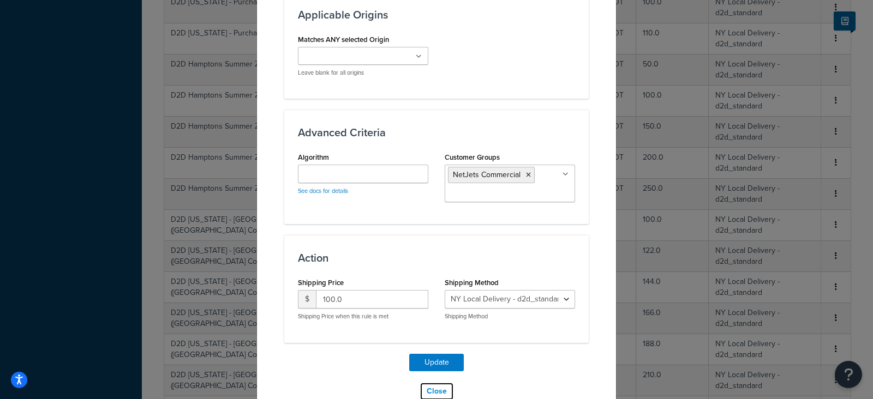
click at [434, 383] on button "Close" at bounding box center [437, 392] width 34 height 19
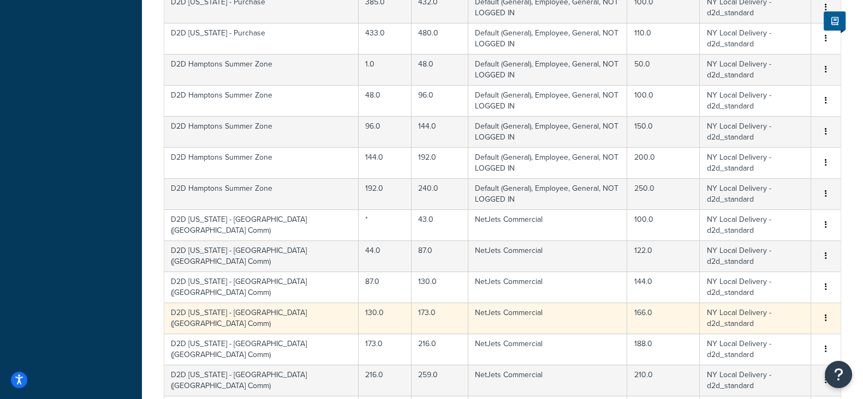
scroll to position [755, 0]
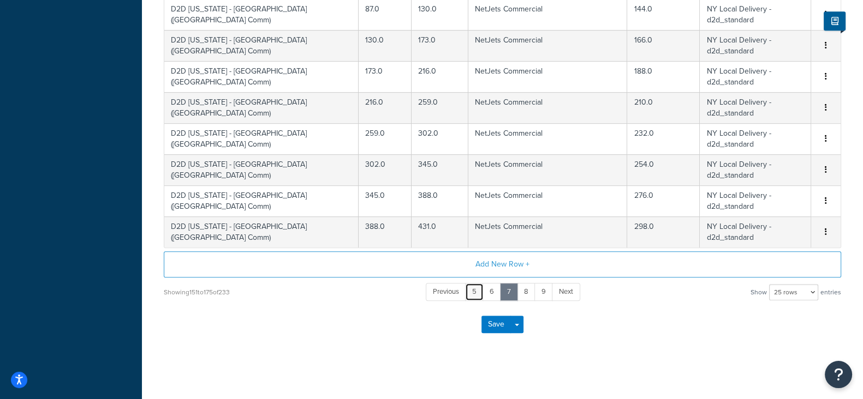
click at [475, 291] on link "5" at bounding box center [474, 292] width 19 height 18
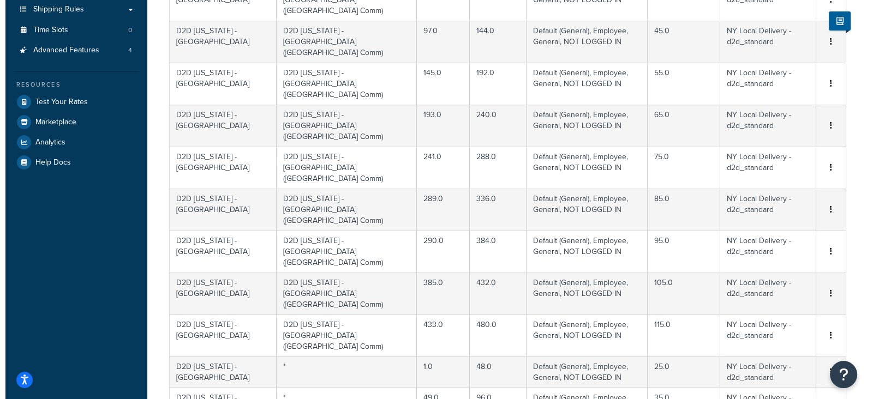
scroll to position [73, 0]
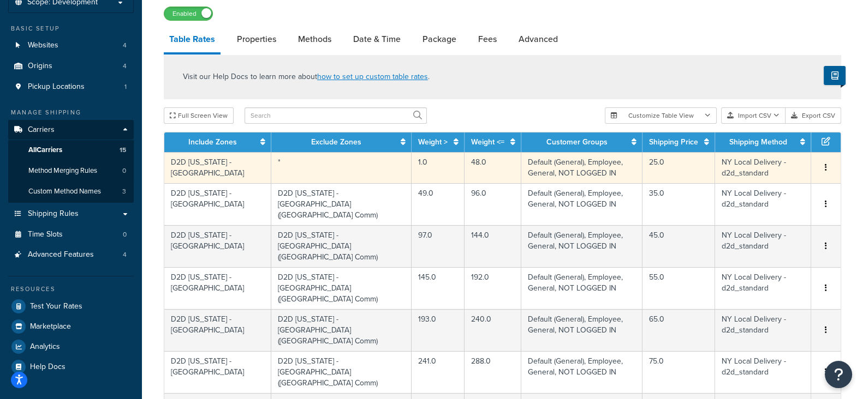
click at [825, 169] on icon "button" at bounding box center [826, 168] width 2 height 8
click at [764, 145] on div "Edit" at bounding box center [770, 146] width 77 height 22
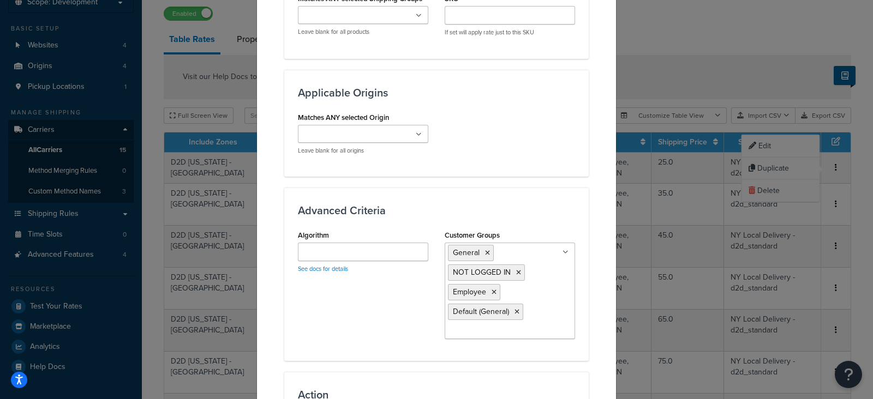
scroll to position [682, 0]
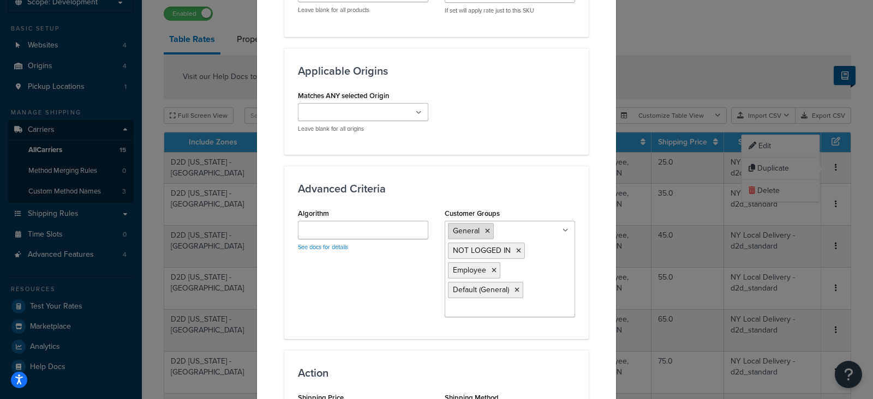
click at [485, 230] on icon at bounding box center [487, 231] width 5 height 7
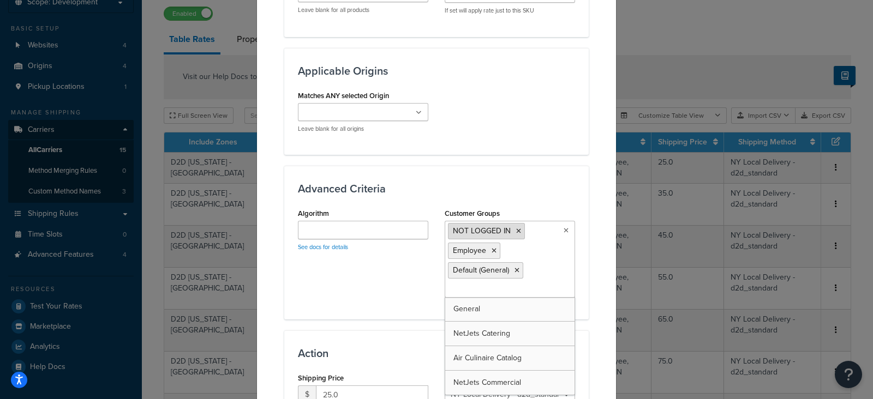
click at [516, 232] on icon at bounding box center [518, 231] width 5 height 7
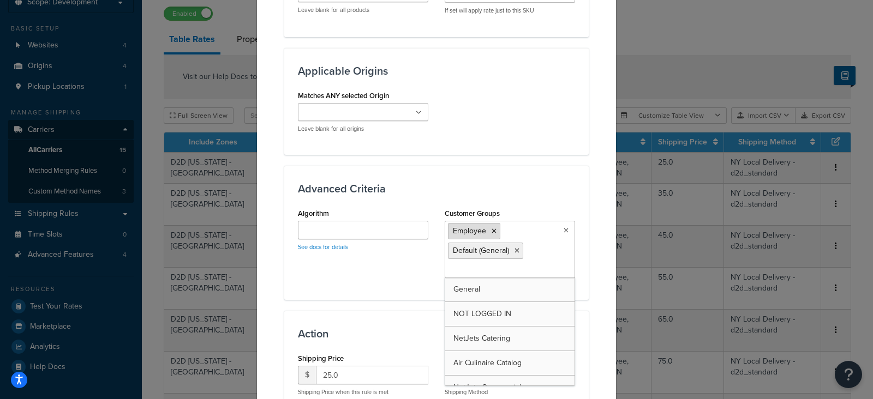
click at [492, 228] on icon at bounding box center [494, 231] width 5 height 7
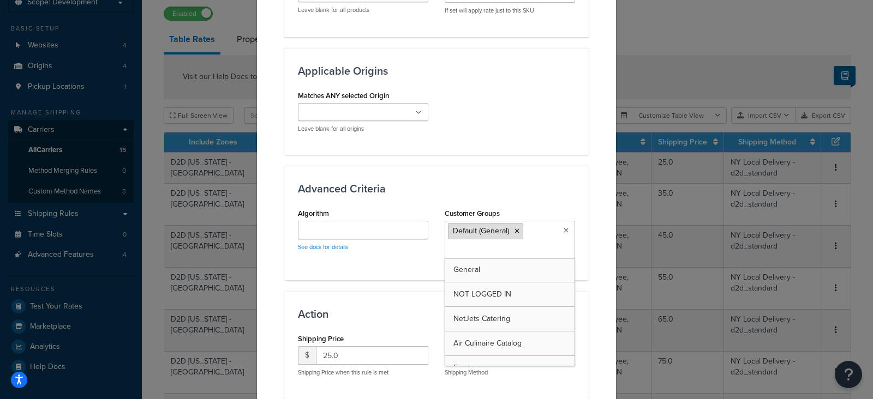
click at [515, 231] on icon at bounding box center [517, 231] width 5 height 7
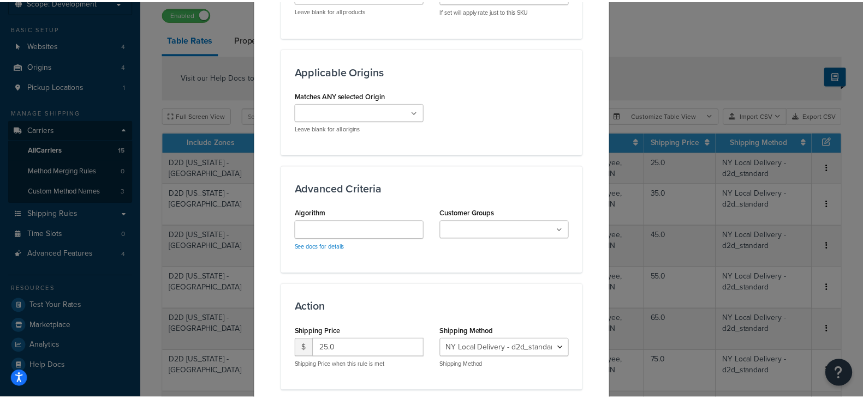
scroll to position [753, 0]
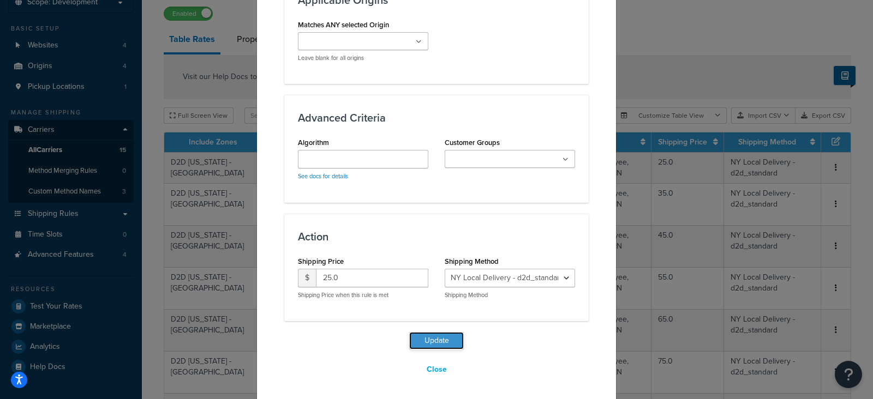
click at [433, 340] on button "Update" at bounding box center [436, 340] width 55 height 17
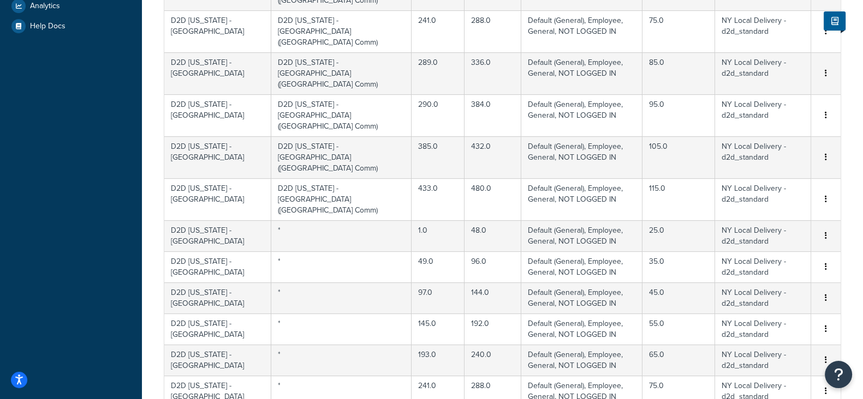
scroll to position [687, 0]
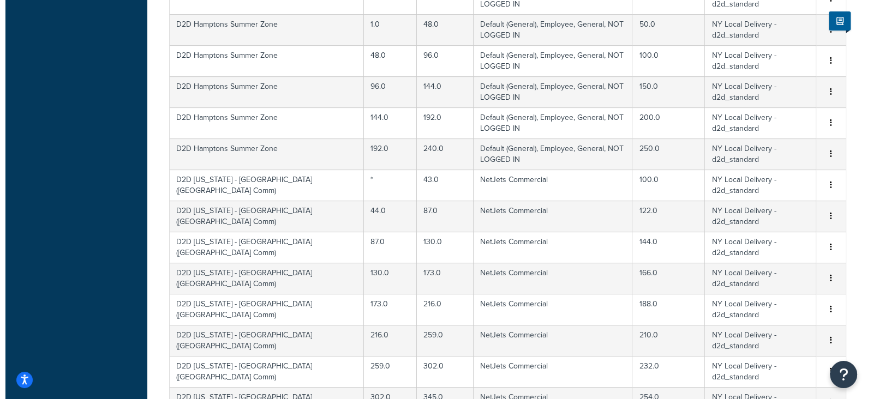
scroll to position [414, 0]
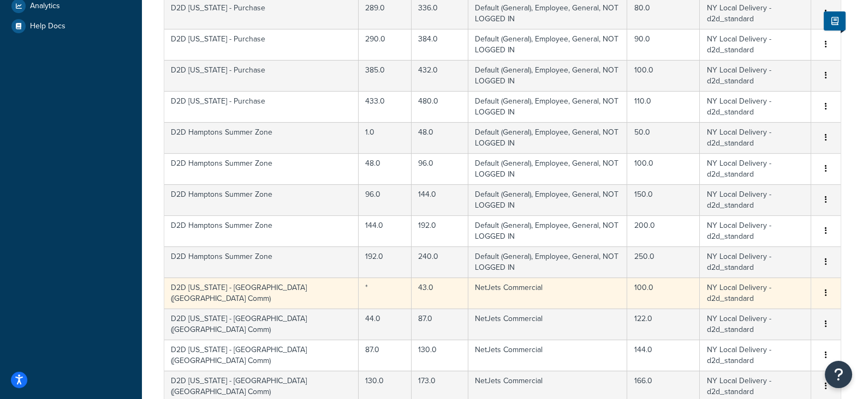
click at [826, 289] on icon "button" at bounding box center [826, 293] width 2 height 8
click at [766, 266] on div "Edit" at bounding box center [770, 270] width 77 height 22
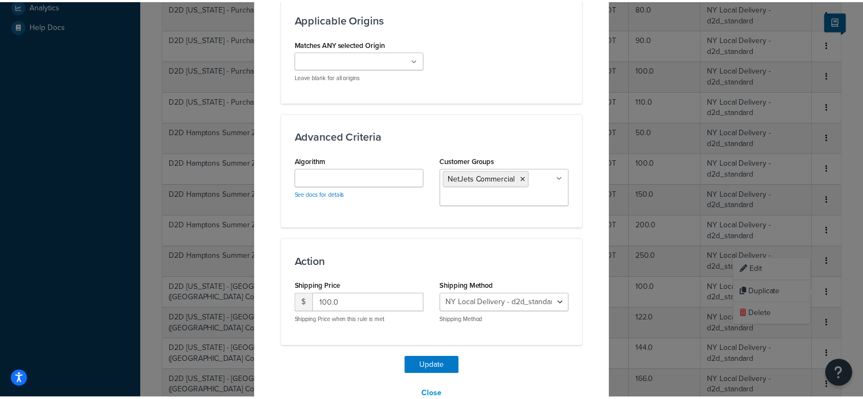
scroll to position [760, 0]
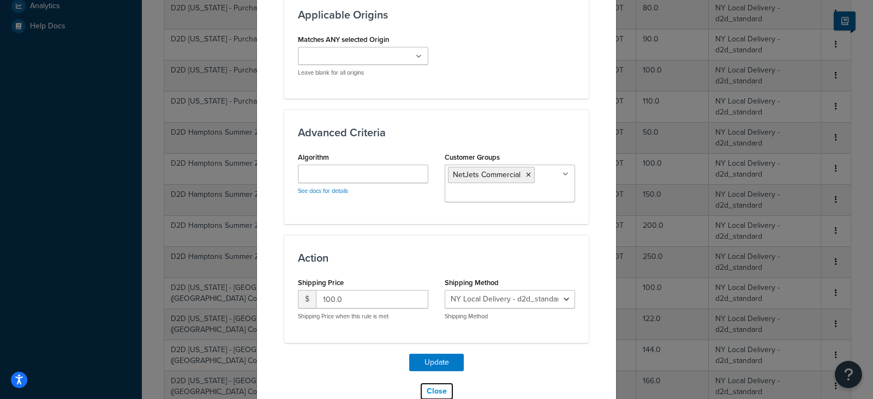
click at [431, 383] on button "Close" at bounding box center [437, 392] width 34 height 19
